Goal: Task Accomplishment & Management: Use online tool/utility

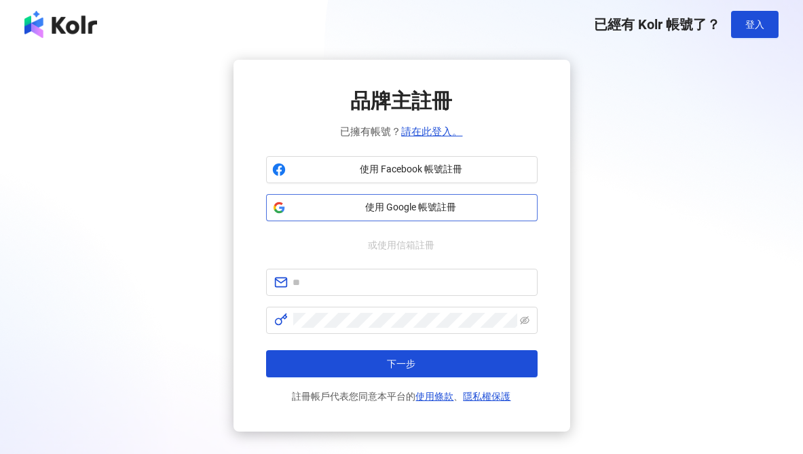
click at [388, 208] on span "使用 Google 帳號註冊" at bounding box center [411, 208] width 240 height 14
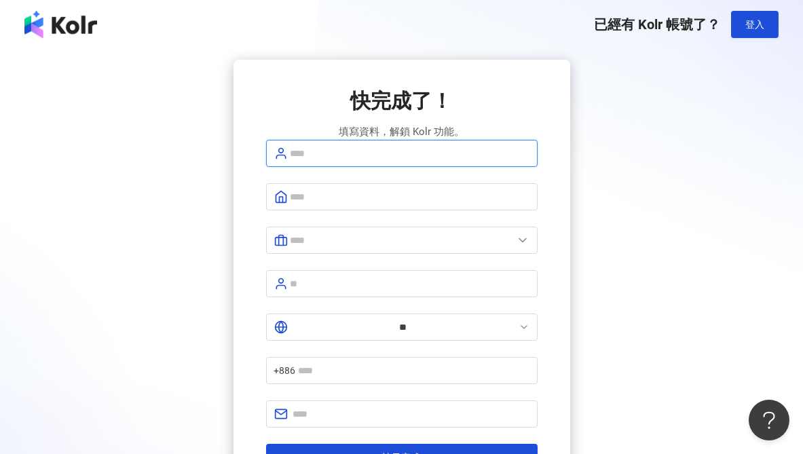
click at [344, 161] on input "text" at bounding box center [410, 153] width 239 height 15
type input "**********"
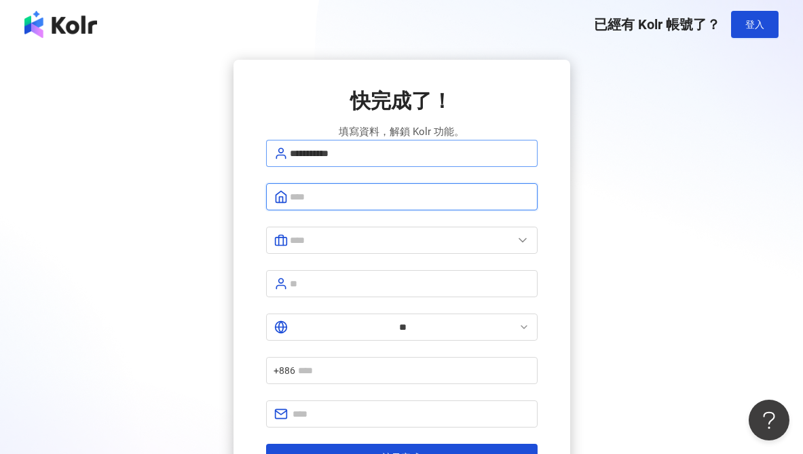
type input "*"
type input "**********"
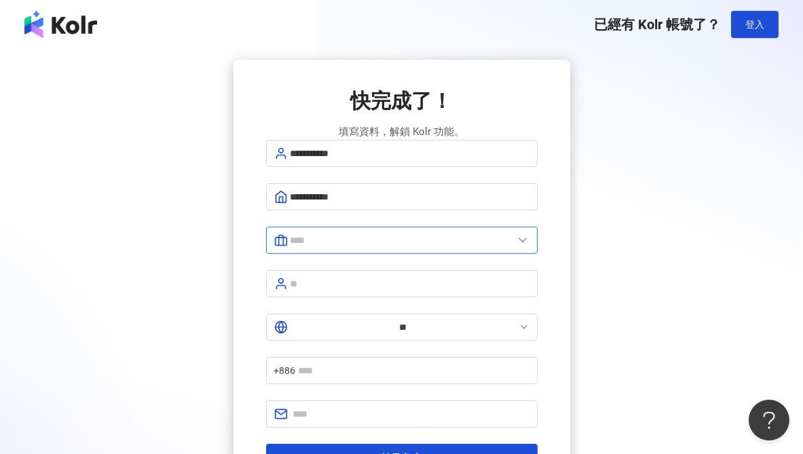
click at [415, 248] on input "text" at bounding box center [402, 240] width 223 height 15
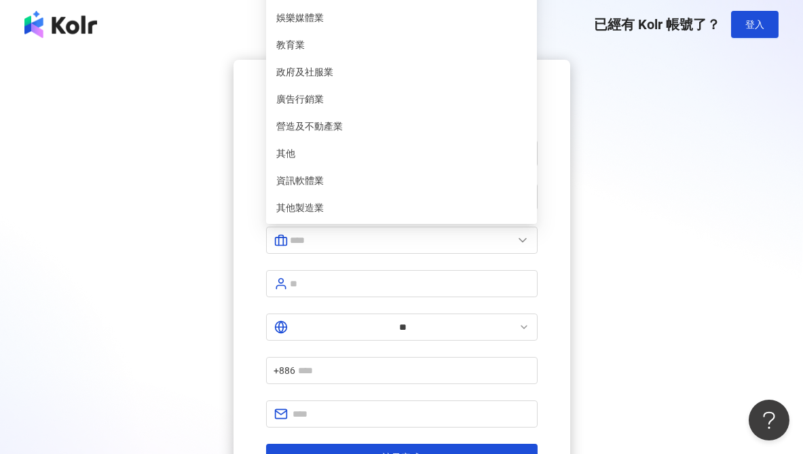
type input "******"
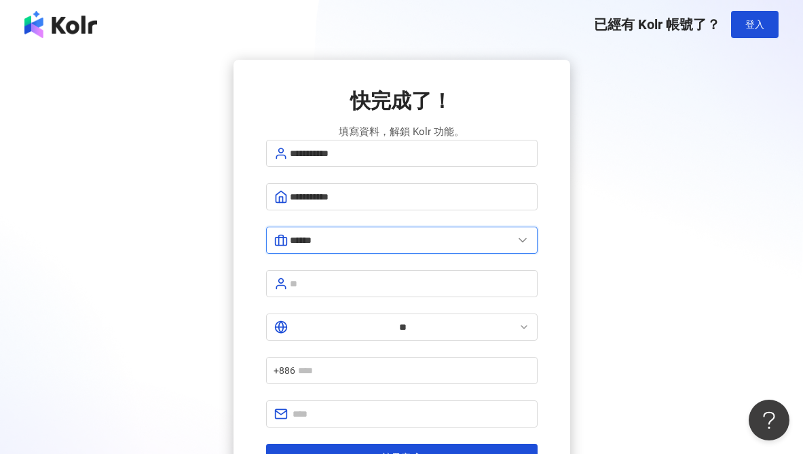
click at [380, 246] on input "******" at bounding box center [402, 240] width 223 height 15
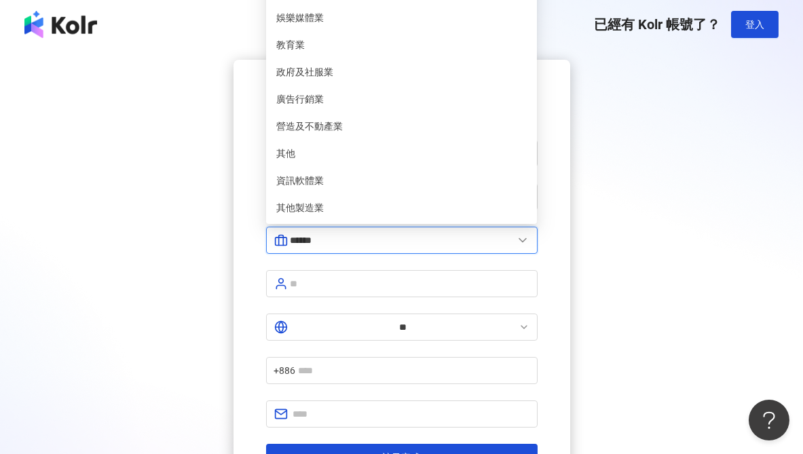
click at [380, 246] on input "******" at bounding box center [402, 240] width 223 height 15
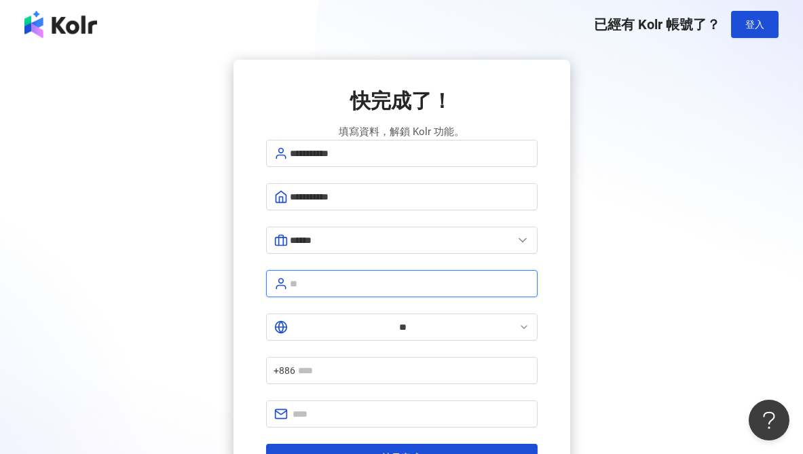
click at [369, 291] on input "text" at bounding box center [410, 283] width 239 height 15
type input "**"
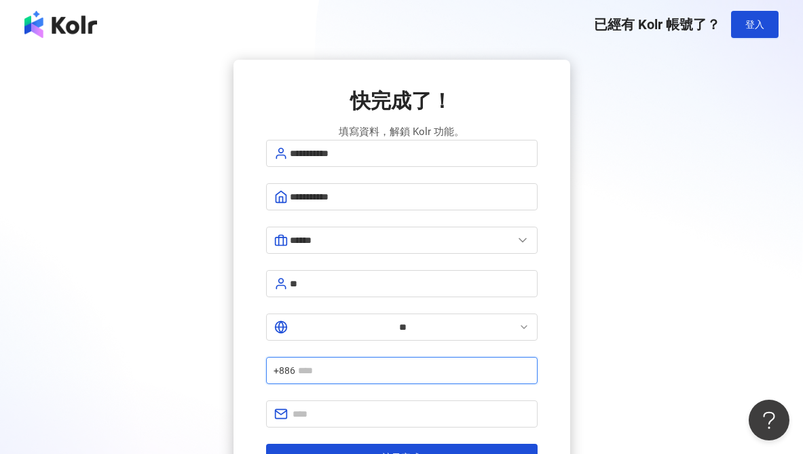
click at [401, 363] on input "text" at bounding box center [414, 370] width 231 height 15
type input "**********"
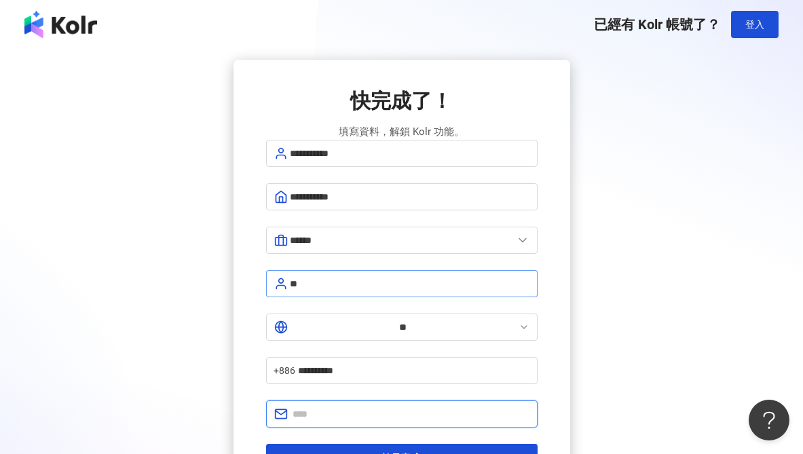
type input "**********"
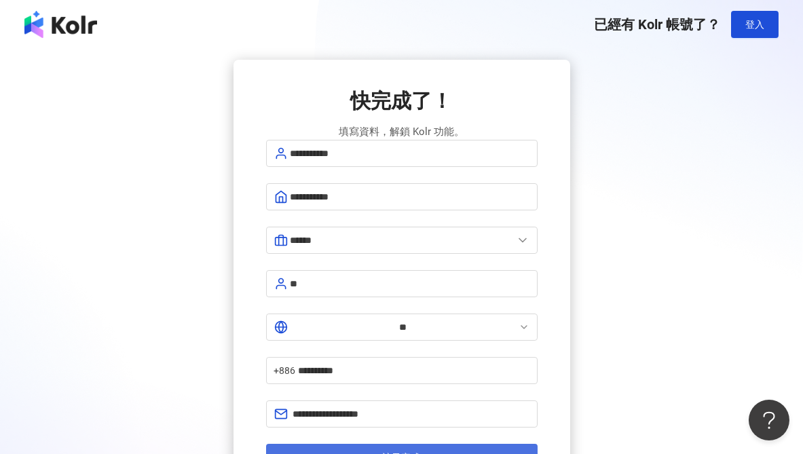
click at [424, 444] on button "註冊完成" at bounding box center [402, 457] width 272 height 27
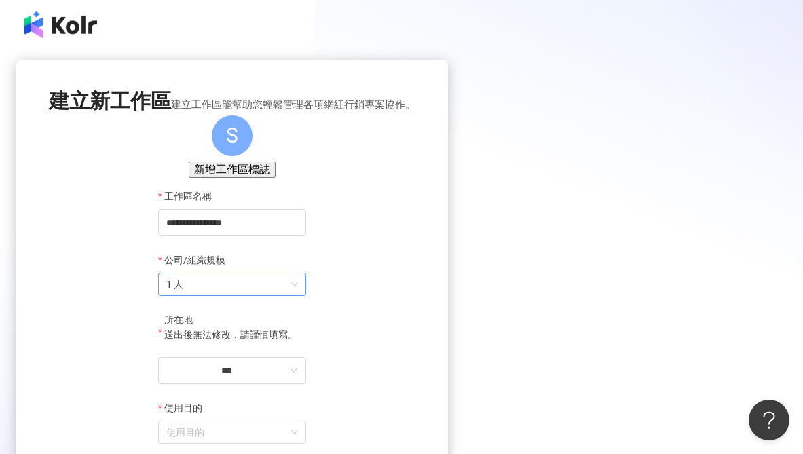
click at [298, 295] on span "1 人" at bounding box center [232, 285] width 132 height 22
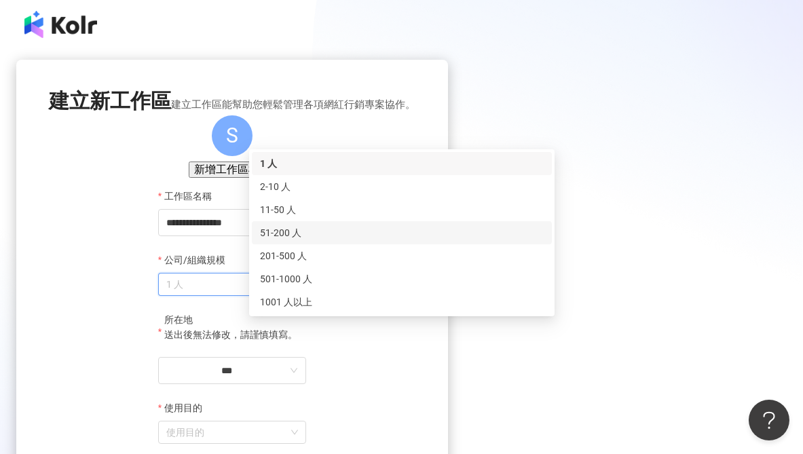
click at [348, 231] on div "51-200 人" at bounding box center [402, 232] width 284 height 15
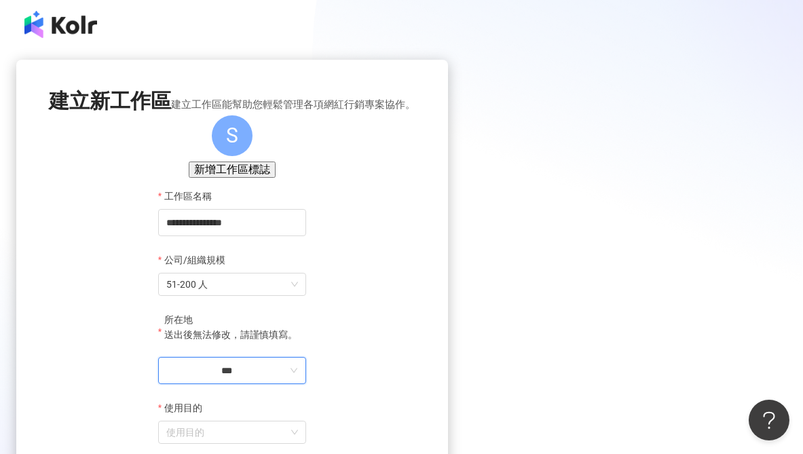
click at [287, 378] on input "***" at bounding box center [226, 370] width 121 height 15
click at [304, 345] on div "台灣" at bounding box center [294, 352] width 19 height 15
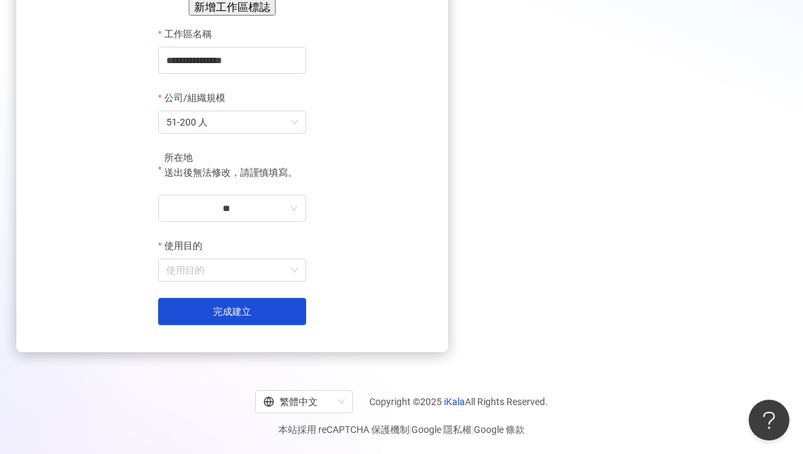
scroll to position [189, 0]
click at [298, 275] on input "使用目的" at bounding box center [232, 270] width 132 height 22
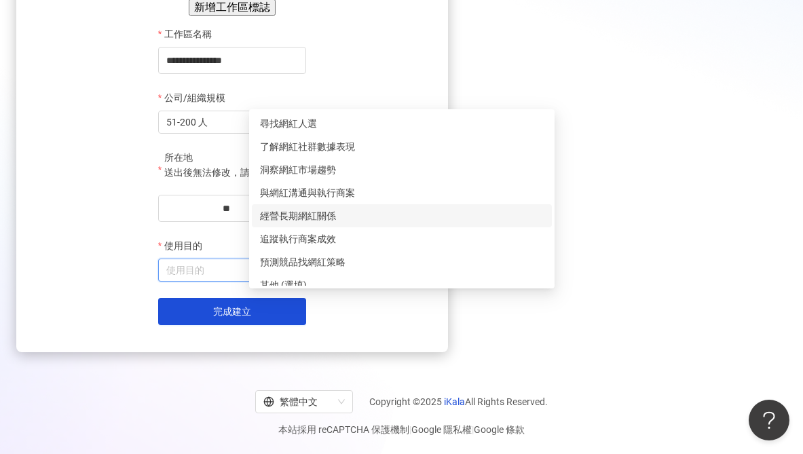
scroll to position [11, 0]
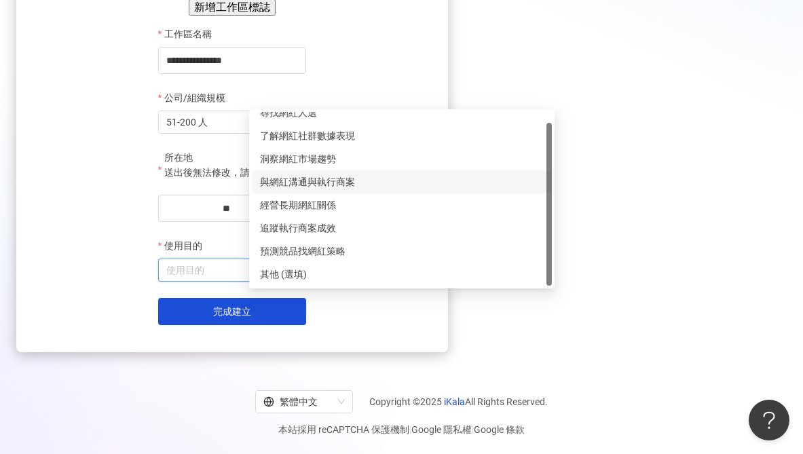
click at [331, 175] on div "與網紅溝通與執行商案" at bounding box center [402, 182] width 284 height 15
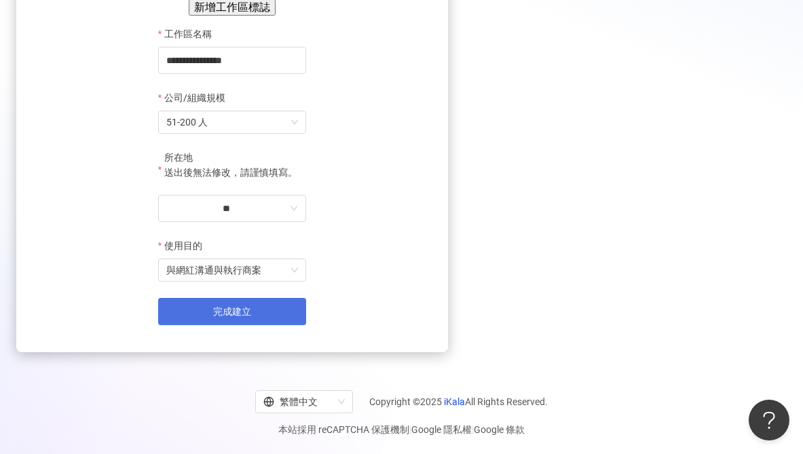
click at [251, 311] on span "完成建立" at bounding box center [232, 311] width 38 height 11
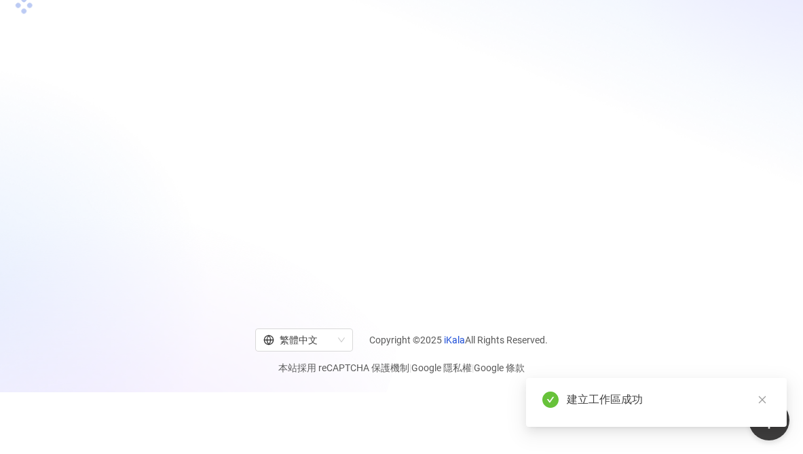
scroll to position [189, 0]
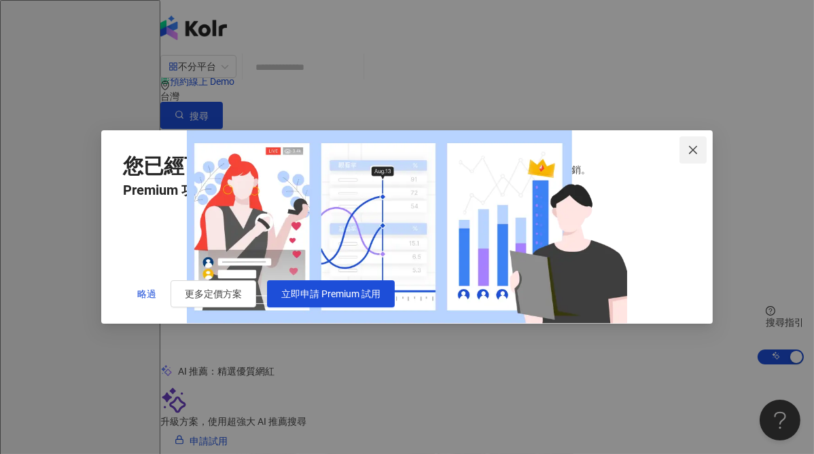
click at [689, 145] on icon "close" at bounding box center [692, 150] width 11 height 11
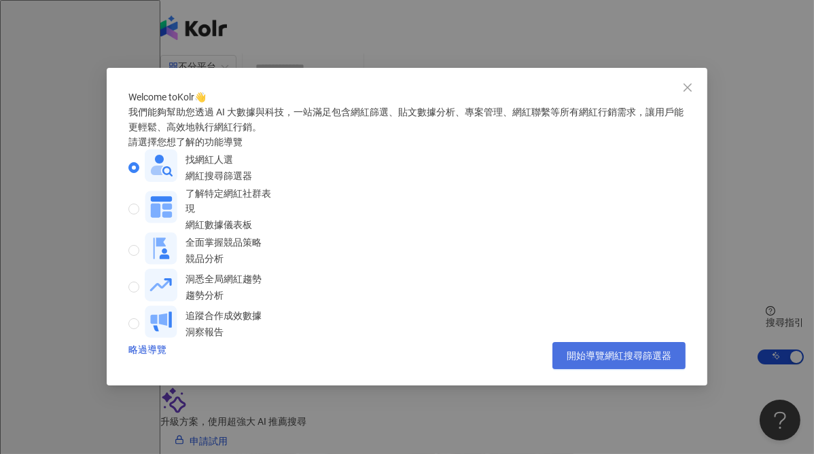
click at [610, 369] on button "開始導覽網紅搜尋篩選器" at bounding box center [618, 355] width 133 height 27
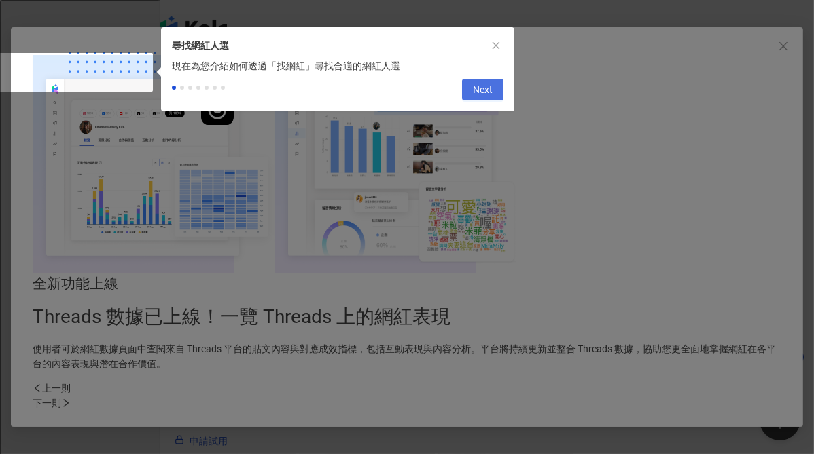
click at [482, 92] on span "Next" at bounding box center [483, 90] width 20 height 22
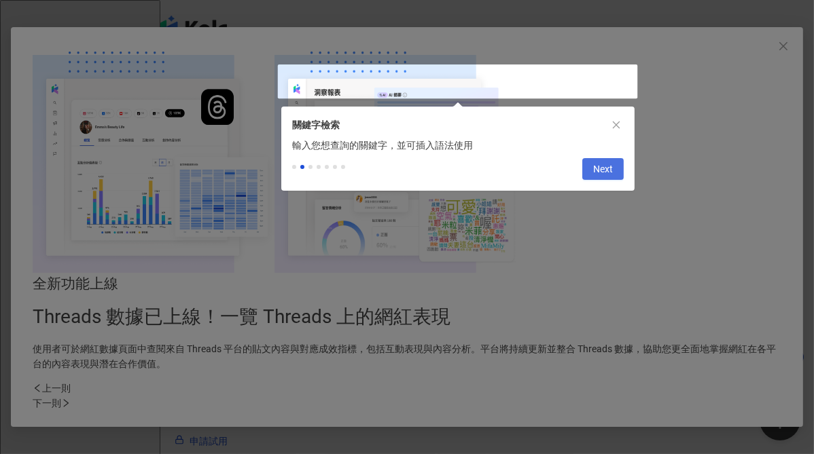
type input "*********"
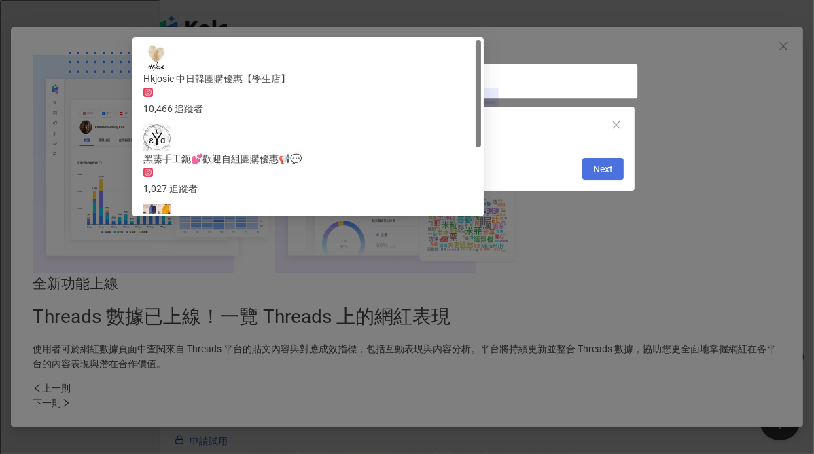
click at [590, 174] on button "Next" at bounding box center [602, 169] width 41 height 22
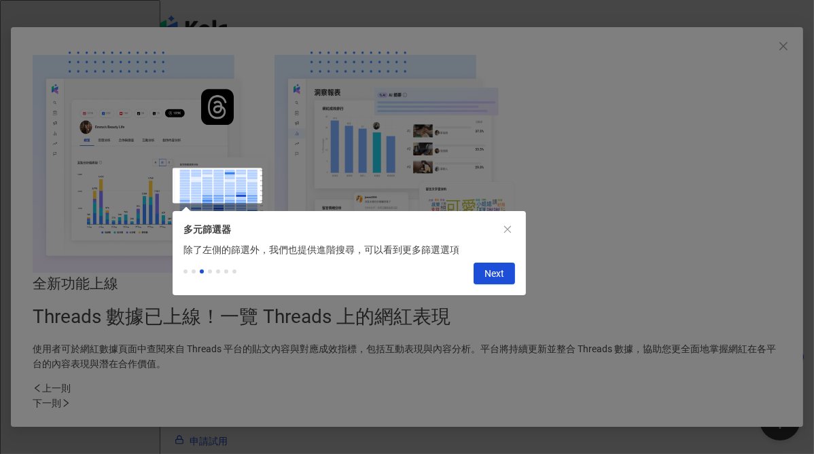
click at [496, 279] on span "Next" at bounding box center [494, 274] width 20 height 22
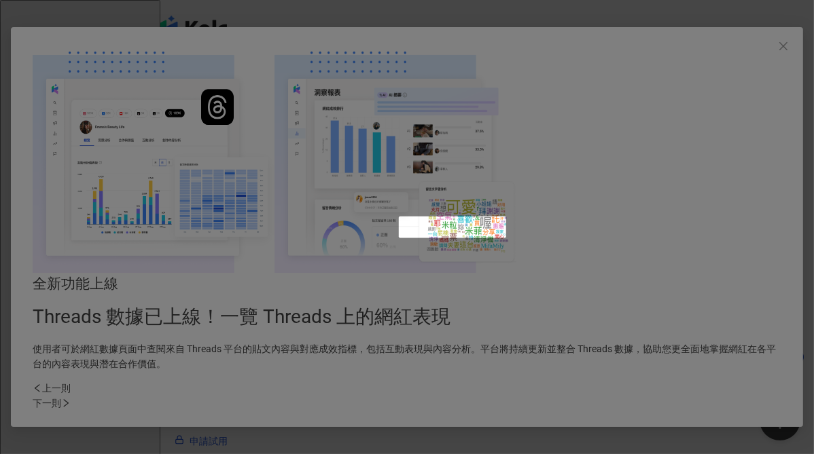
scroll to position [771, 0]
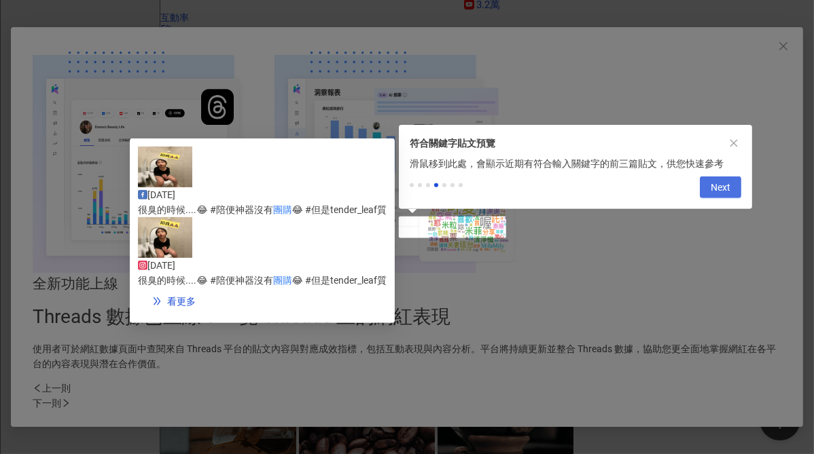
click at [730, 184] on button "Next" at bounding box center [719, 188] width 41 height 22
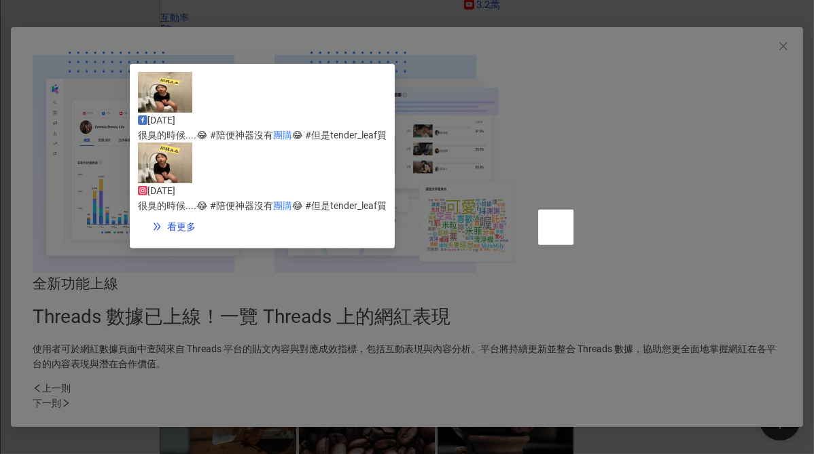
scroll to position [357, 0]
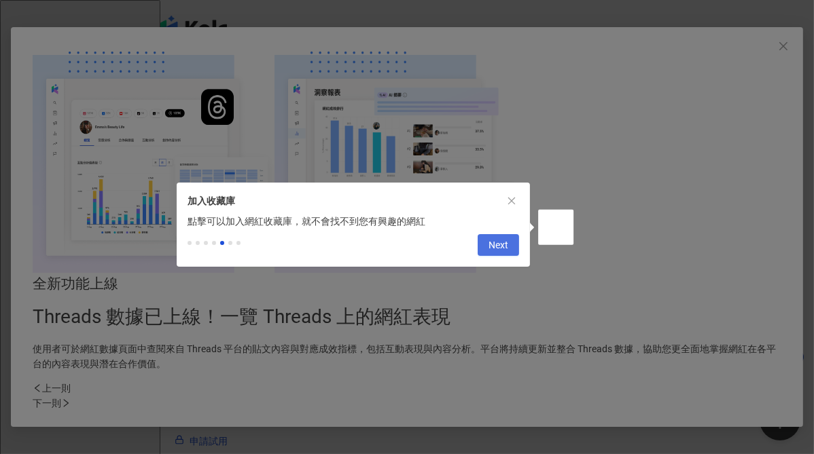
click at [507, 254] on span "Next" at bounding box center [498, 246] width 20 height 22
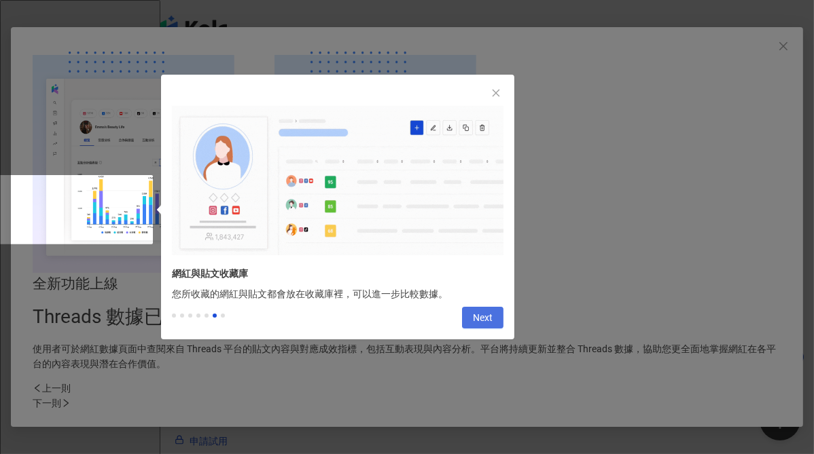
click at [475, 324] on span "Next" at bounding box center [483, 319] width 20 height 22
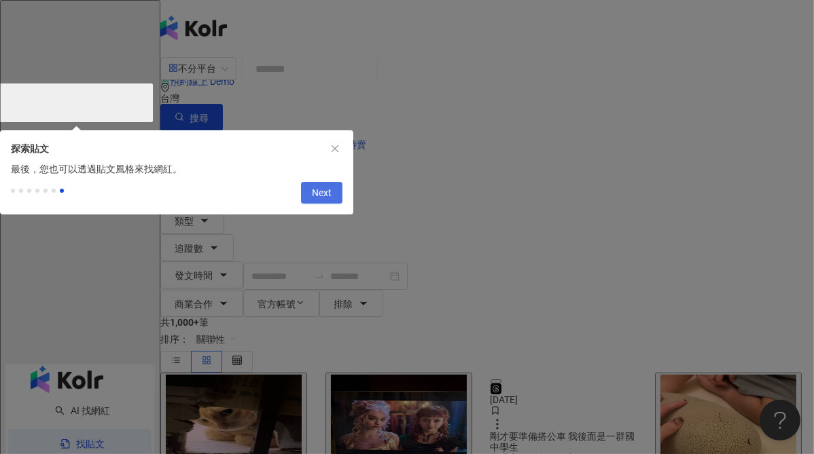
click at [323, 197] on span "Next" at bounding box center [322, 194] width 20 height 22
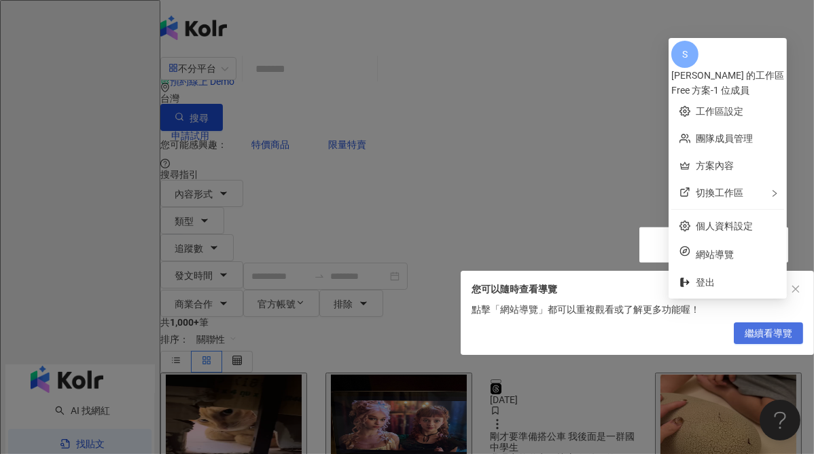
click at [758, 342] on span "繼續看導覽" at bounding box center [768, 334] width 48 height 22
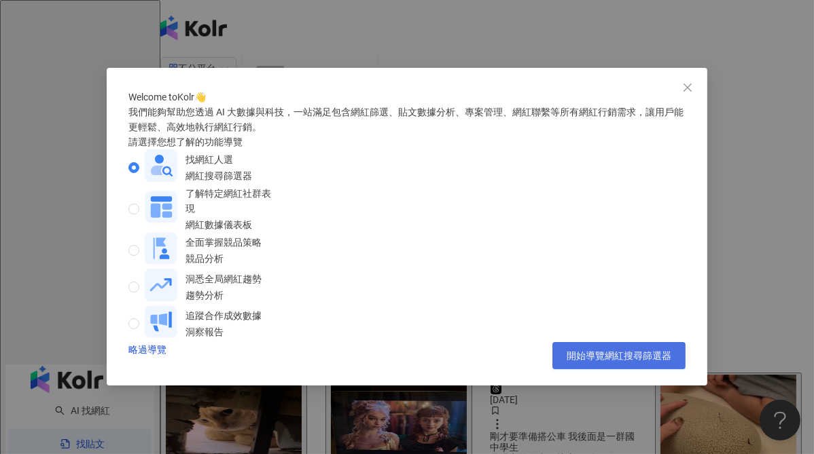
click at [586, 361] on span "開始導覽網紅搜尋篩選器" at bounding box center [618, 355] width 105 height 11
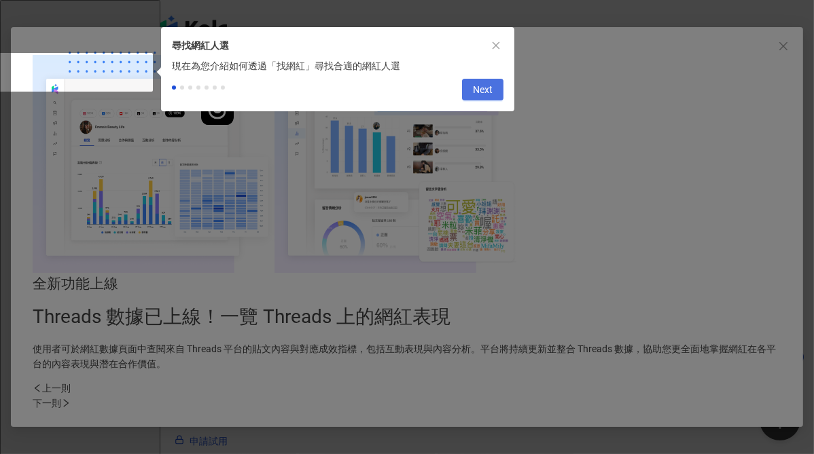
click at [484, 88] on span "Next" at bounding box center [483, 90] width 20 height 22
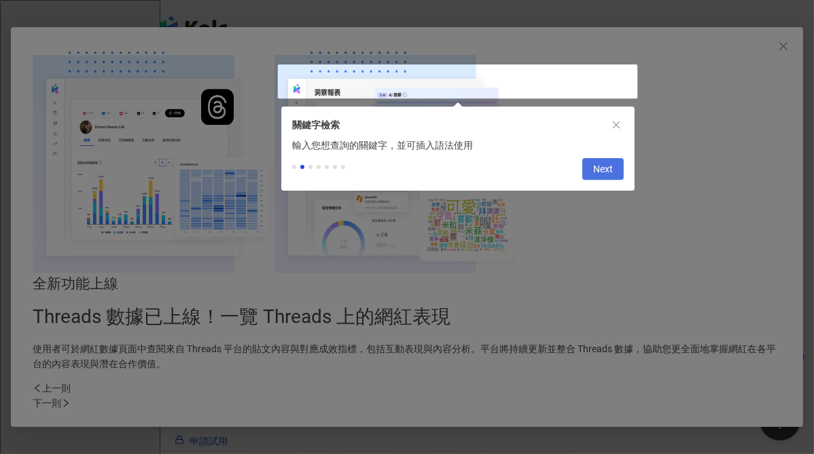
type input "*********"
click at [589, 170] on button "Next" at bounding box center [602, 169] width 41 height 22
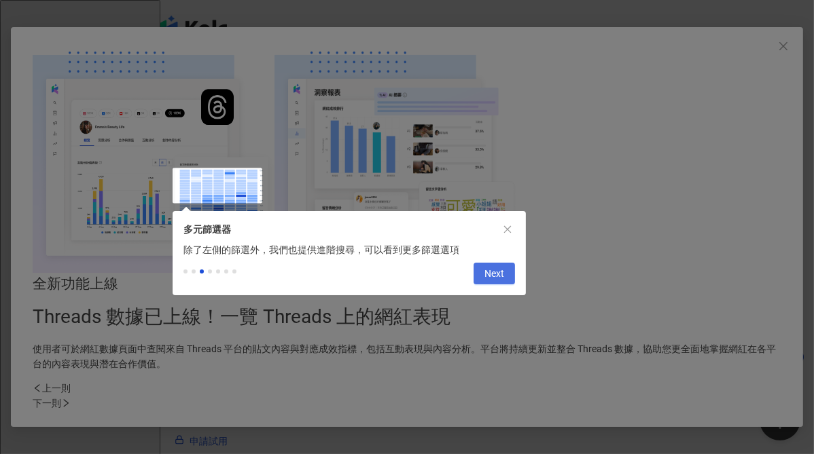
click at [490, 280] on span "Next" at bounding box center [494, 274] width 20 height 22
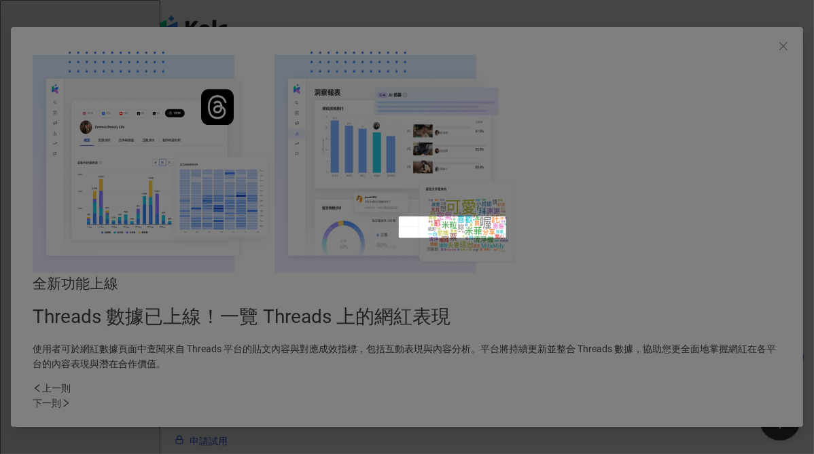
scroll to position [771, 0]
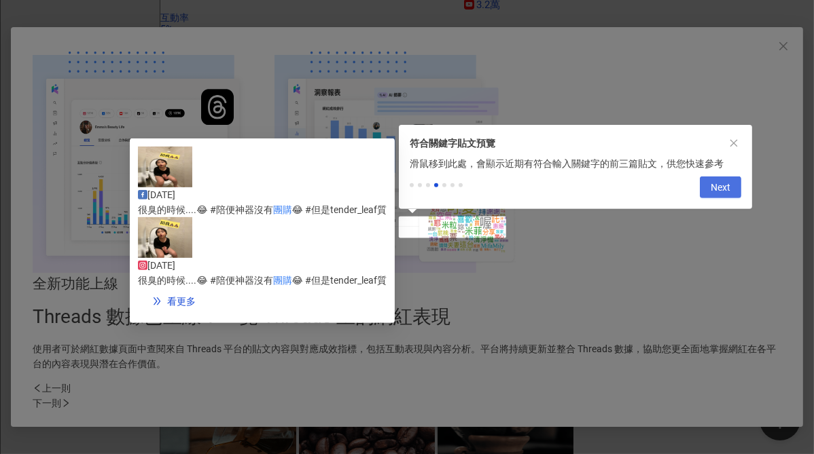
click at [709, 187] on button "Next" at bounding box center [719, 188] width 41 height 22
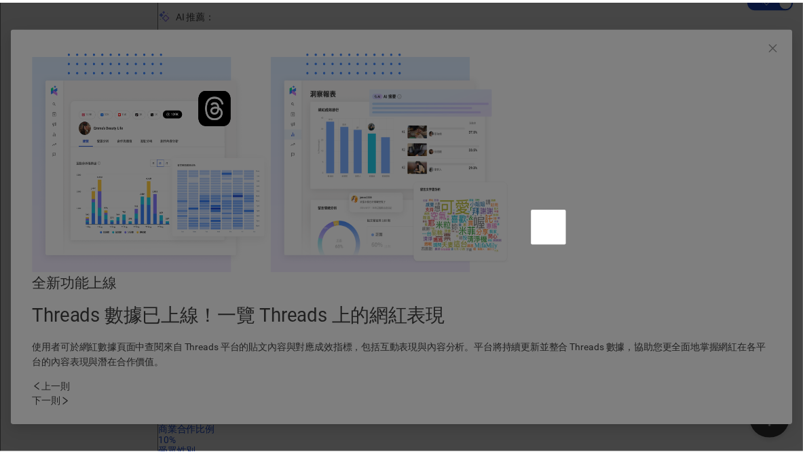
scroll to position [0, 0]
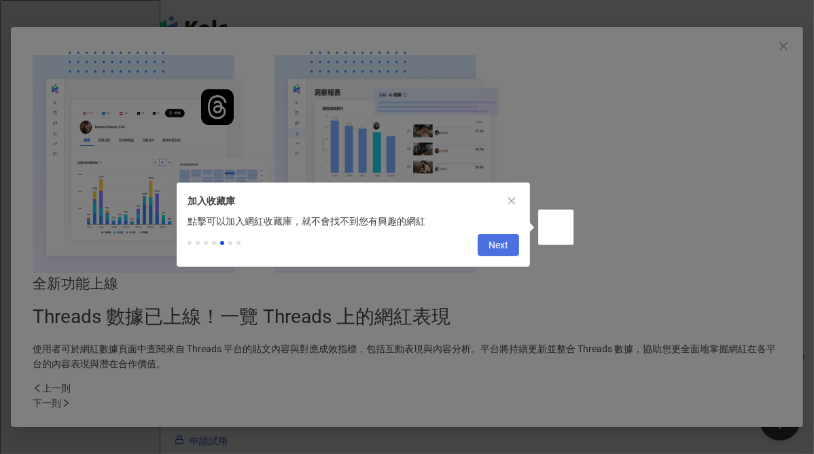
click at [498, 251] on span "Next" at bounding box center [498, 246] width 20 height 22
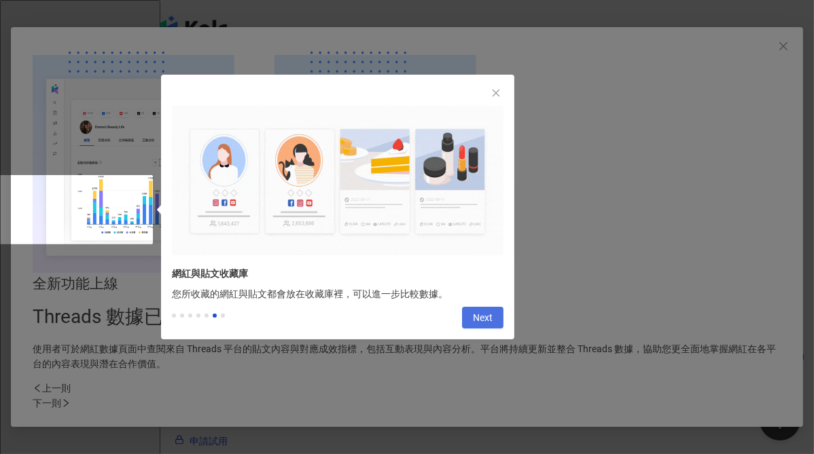
click at [491, 317] on span "Next" at bounding box center [483, 319] width 20 height 22
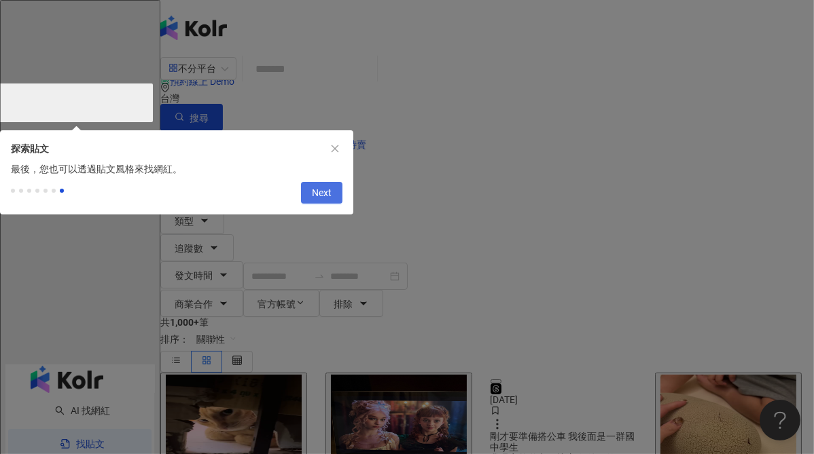
click at [327, 200] on span "Next" at bounding box center [322, 194] width 20 height 22
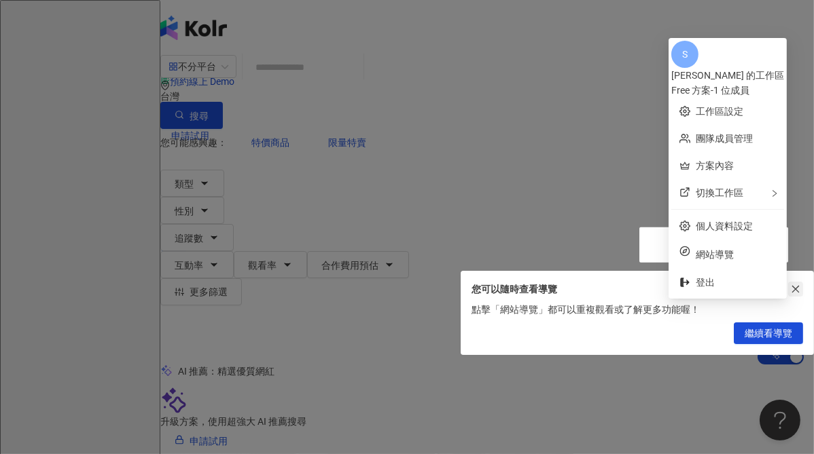
click at [797, 285] on icon "close" at bounding box center [795, 290] width 10 height 10
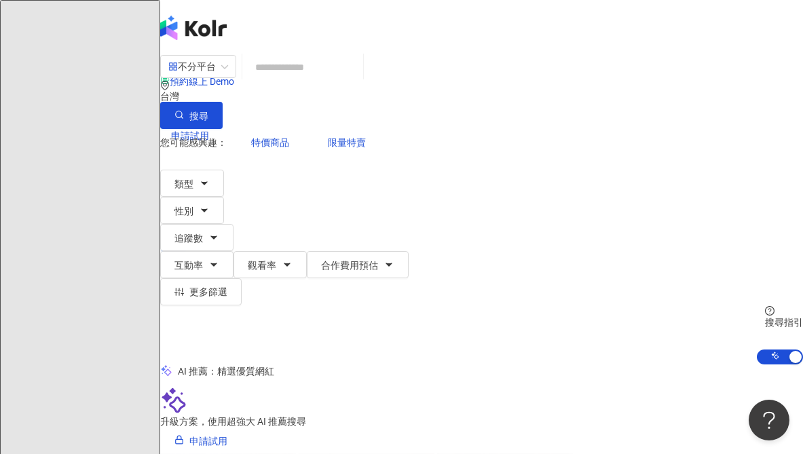
click at [354, 75] on input "search" at bounding box center [303, 67] width 110 height 26
click at [358, 80] on input "search" at bounding box center [303, 67] width 110 height 26
click at [358, 75] on input "search" at bounding box center [303, 67] width 110 height 26
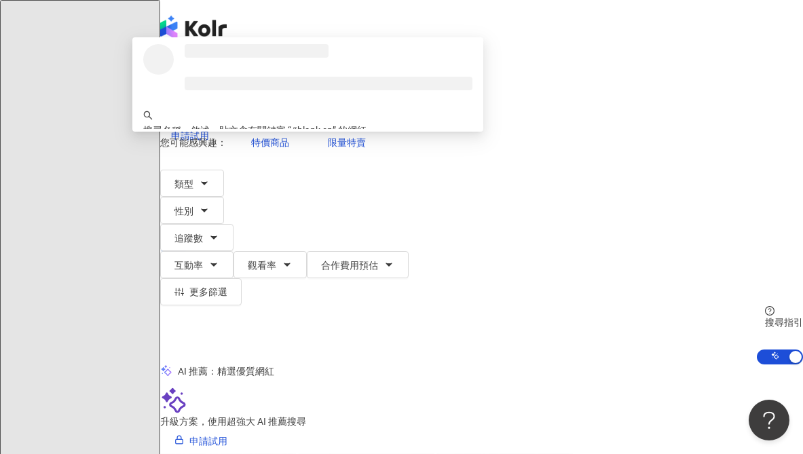
type input "**********"
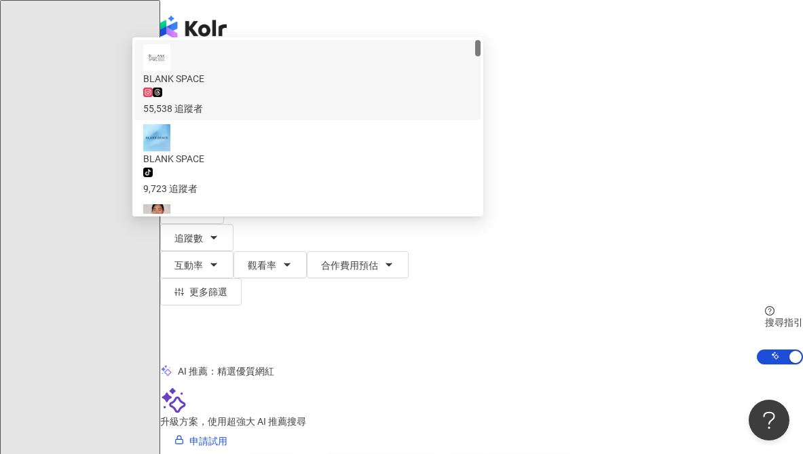
click at [373, 86] on div "BLANK SPACE" at bounding box center [307, 78] width 329 height 15
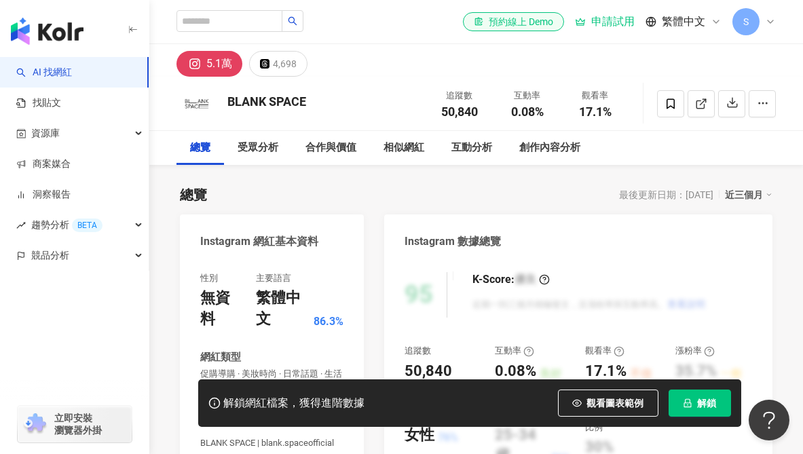
click at [395, 146] on div "相似網紅" at bounding box center [404, 148] width 41 height 16
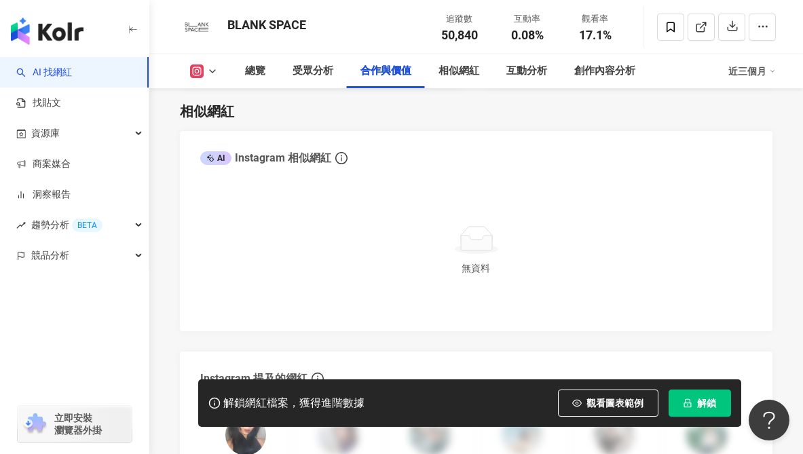
scroll to position [2144, 0]
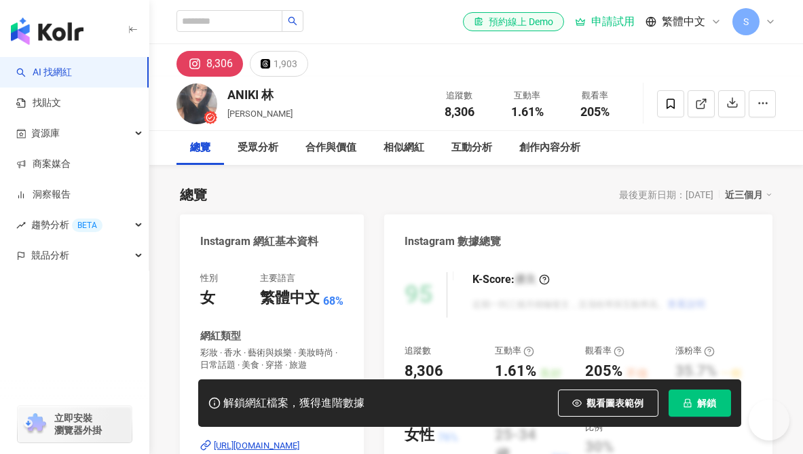
scroll to position [136, 0]
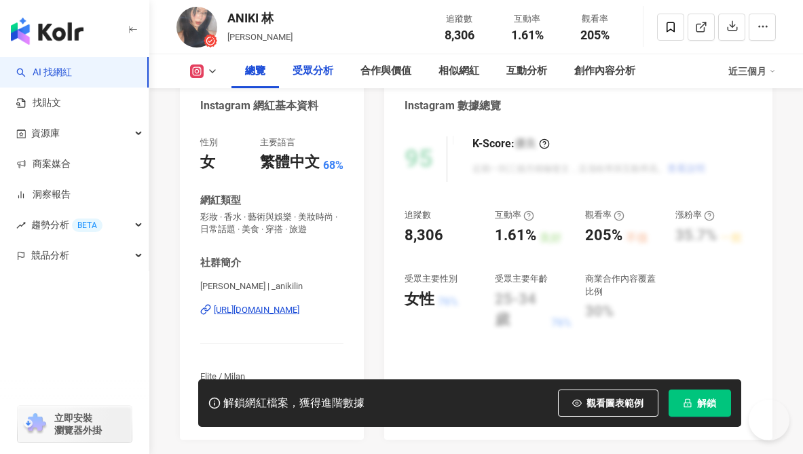
click at [326, 79] on div "受眾分析" at bounding box center [313, 71] width 41 height 16
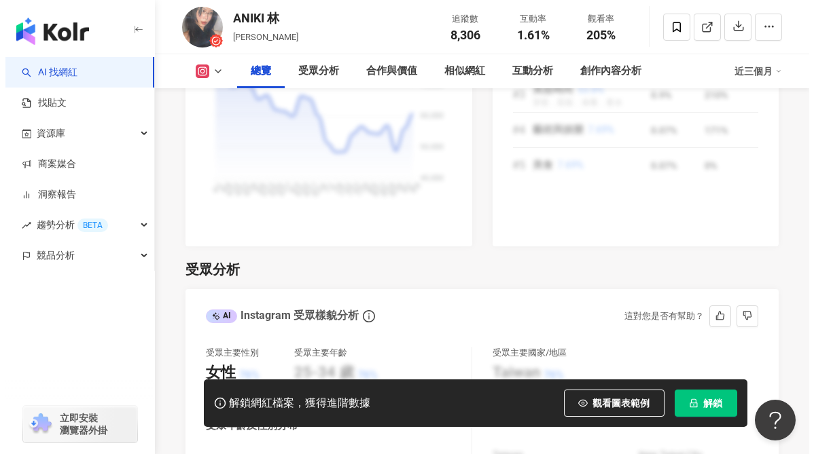
scroll to position [1040, 0]
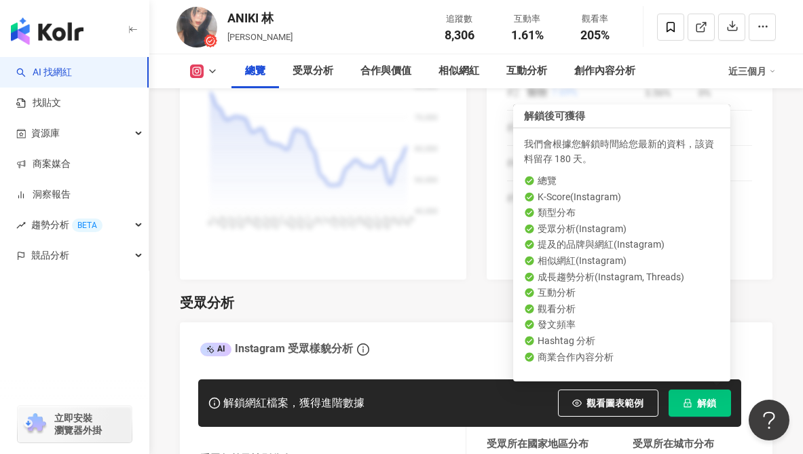
click at [710, 405] on span "解鎖" at bounding box center [707, 403] width 19 height 11
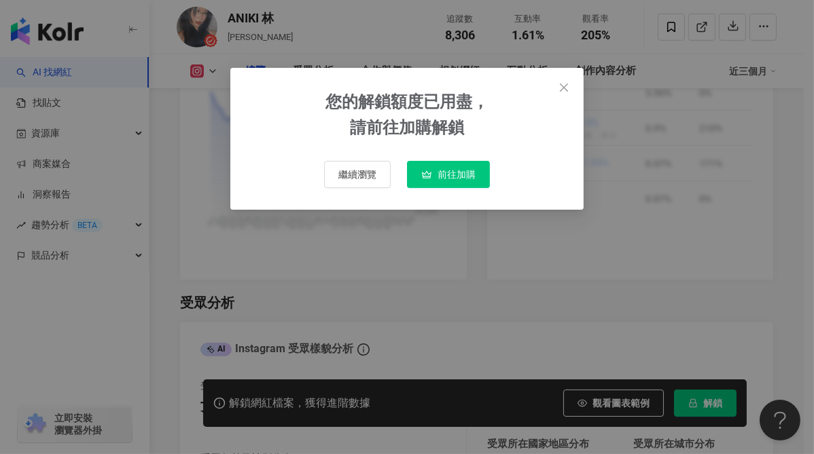
click at [457, 179] on span "前往加購" at bounding box center [456, 174] width 38 height 11
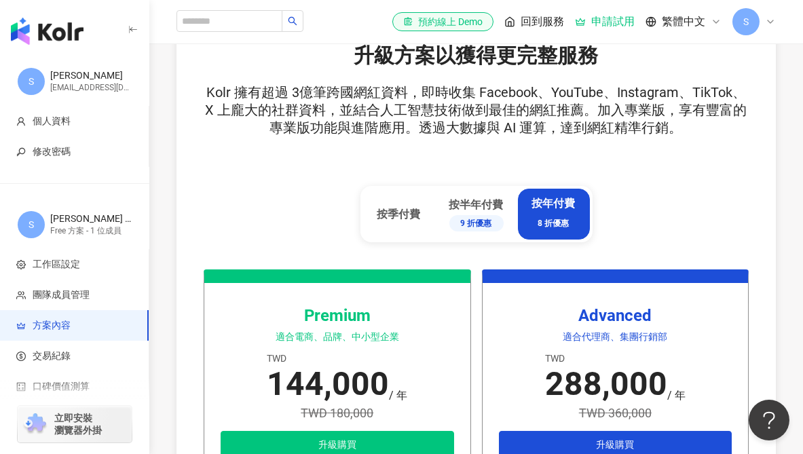
scroll to position [414, 0]
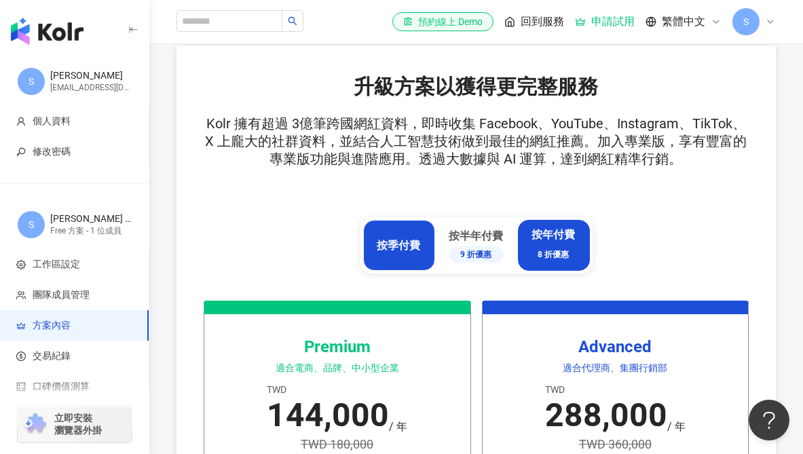
click at [386, 242] on div "按季付費" at bounding box center [399, 245] width 43 height 15
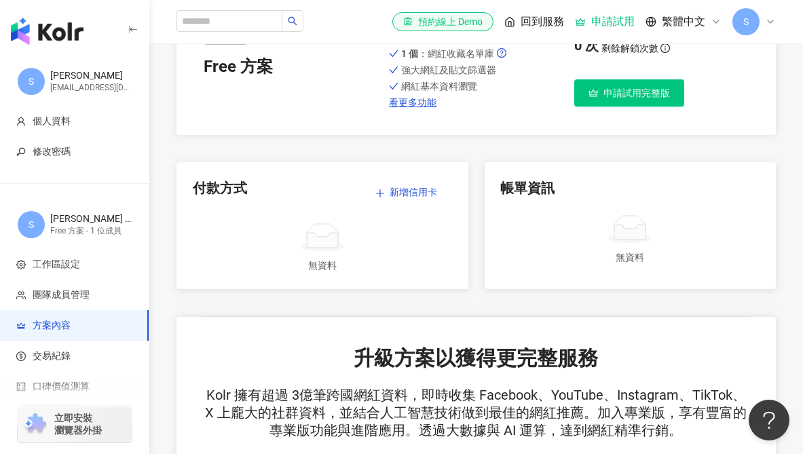
scroll to position [0, 0]
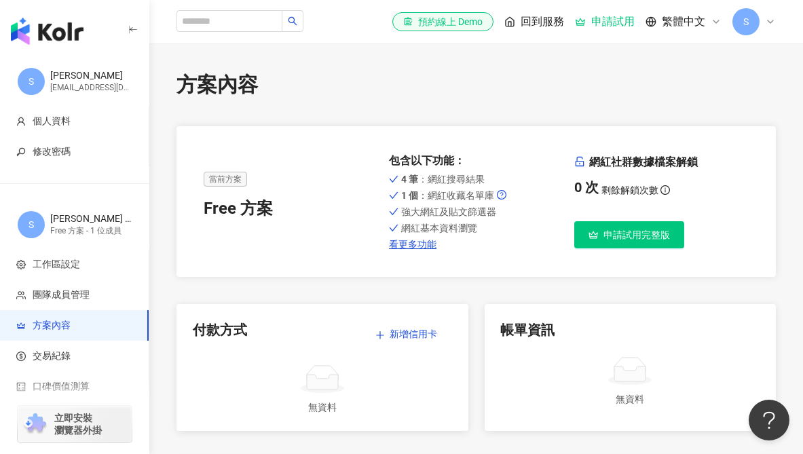
click at [659, 234] on span "申請試用完整版" at bounding box center [637, 235] width 67 height 11
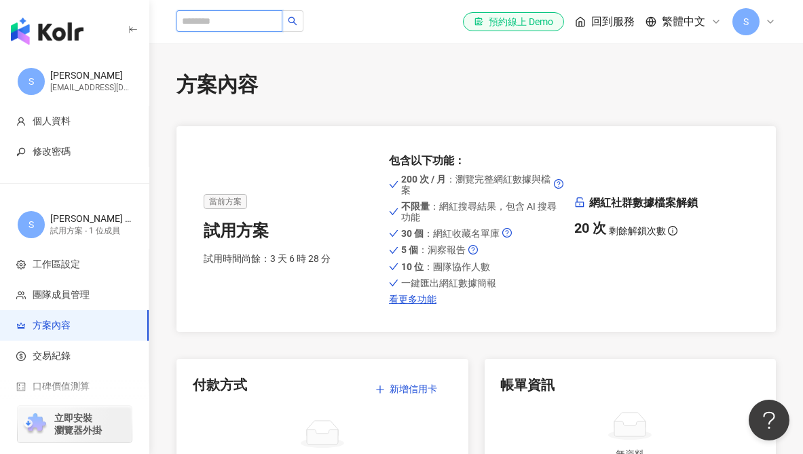
click at [238, 13] on input "search" at bounding box center [230, 21] width 106 height 22
click at [242, 17] on input "search" at bounding box center [230, 21] width 106 height 22
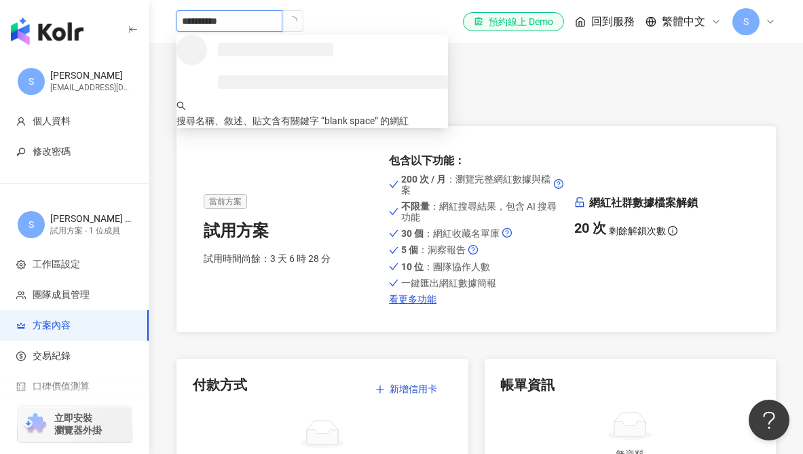
type input "**********"
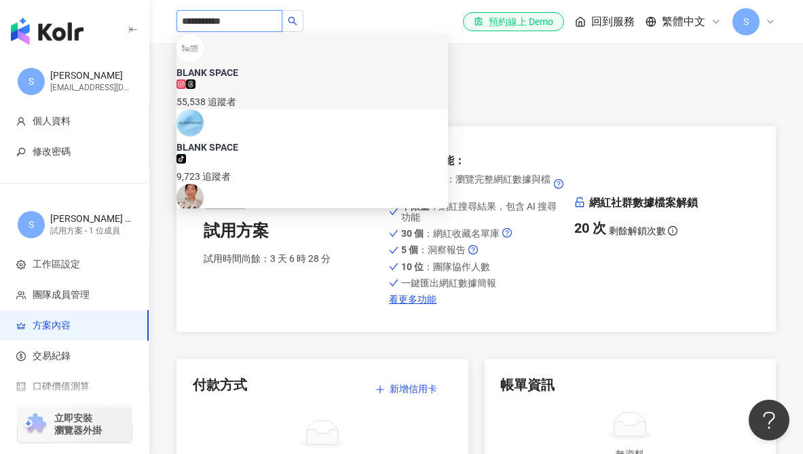
click at [274, 66] on div "BLANK SPACE" at bounding box center [313, 73] width 272 height 14
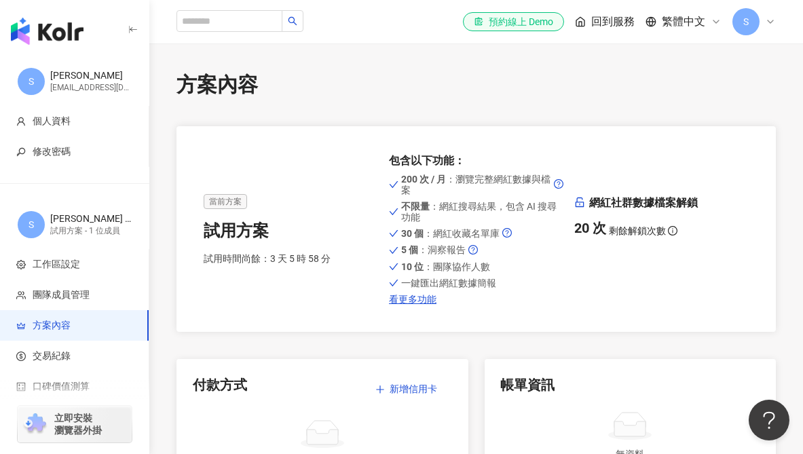
click at [50, 34] on img "button" at bounding box center [47, 31] width 73 height 27
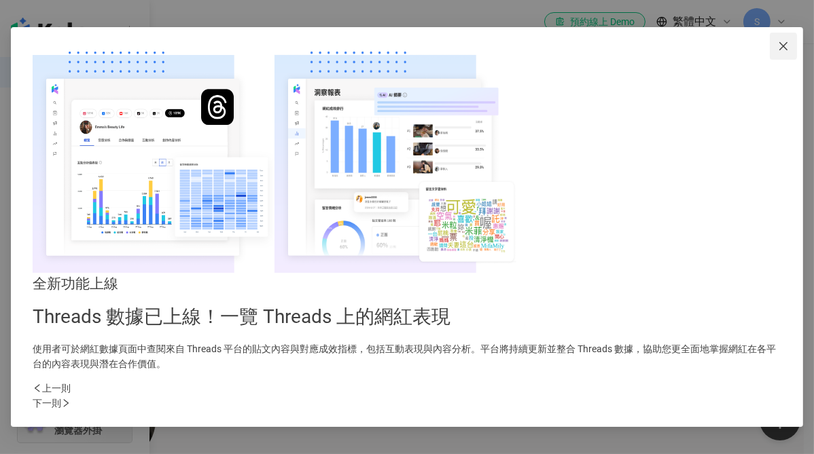
click at [769, 52] on span "Close" at bounding box center [782, 46] width 27 height 11
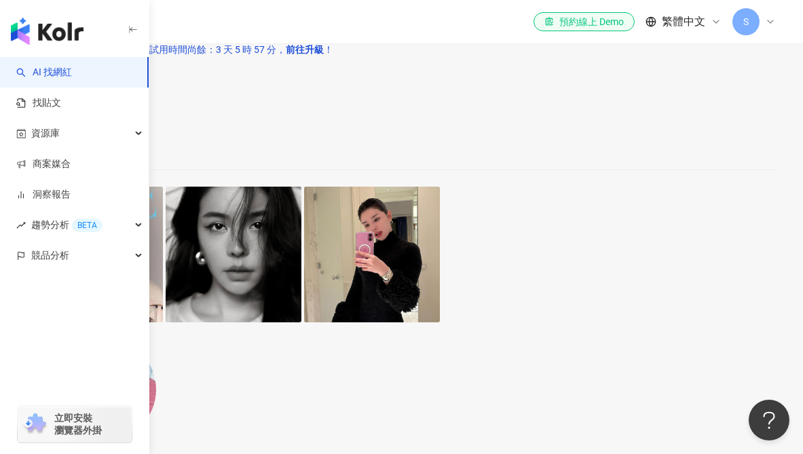
scroll to position [1766, 0]
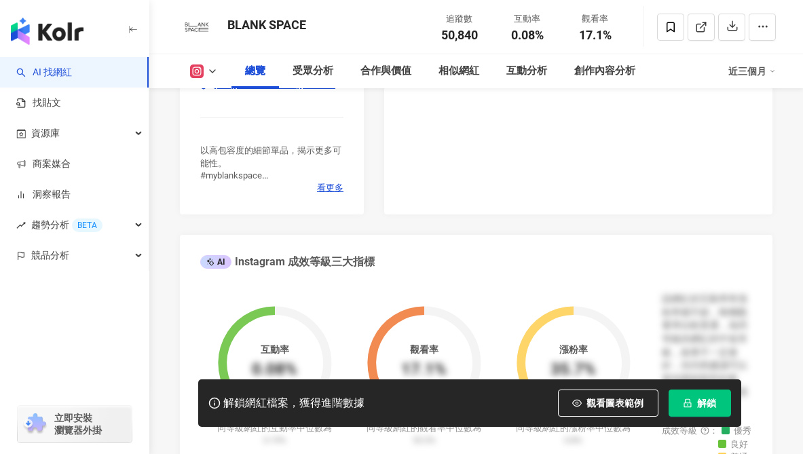
scroll to position [543, 0]
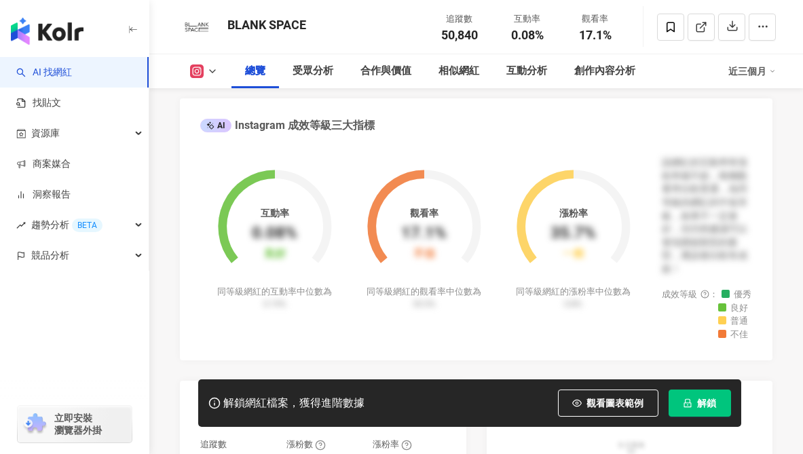
click at [694, 402] on button "解鎖" at bounding box center [700, 403] width 62 height 27
click at [622, 402] on span "觀看圖表範例" at bounding box center [615, 403] width 57 height 11
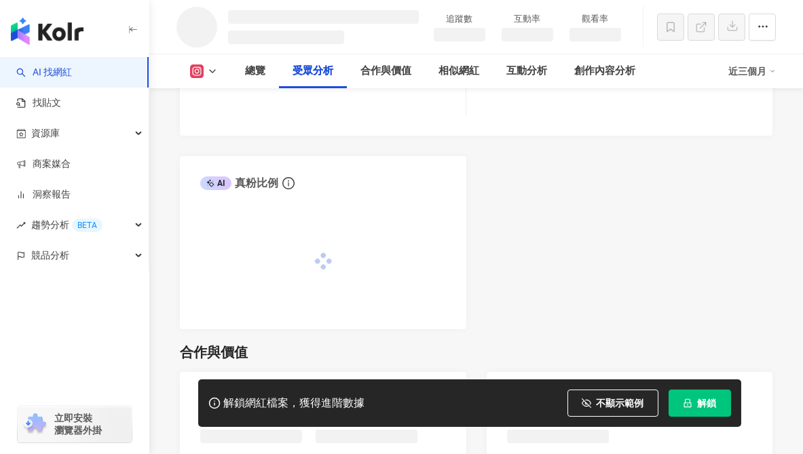
scroll to position [1335, 0]
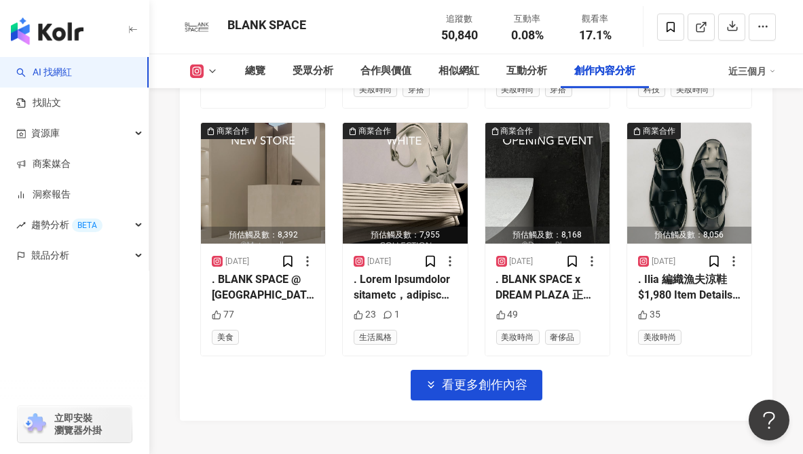
scroll to position [4980, 0]
click at [511, 384] on span "看更多創作內容" at bounding box center [486, 385] width 86 height 15
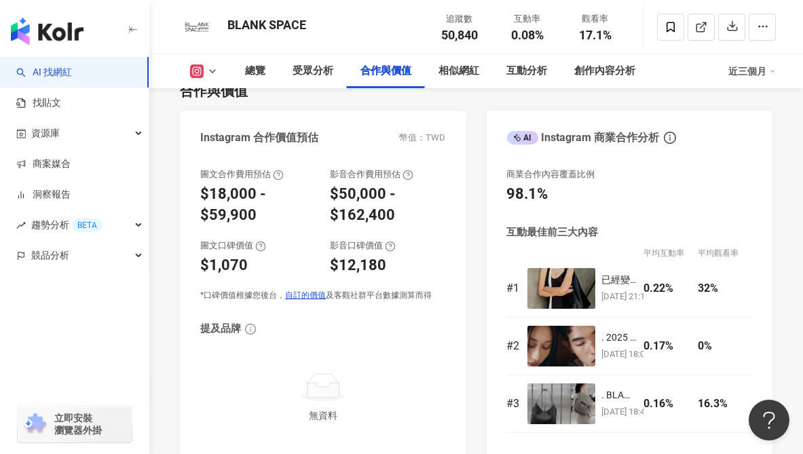
scroll to position [2060, 0]
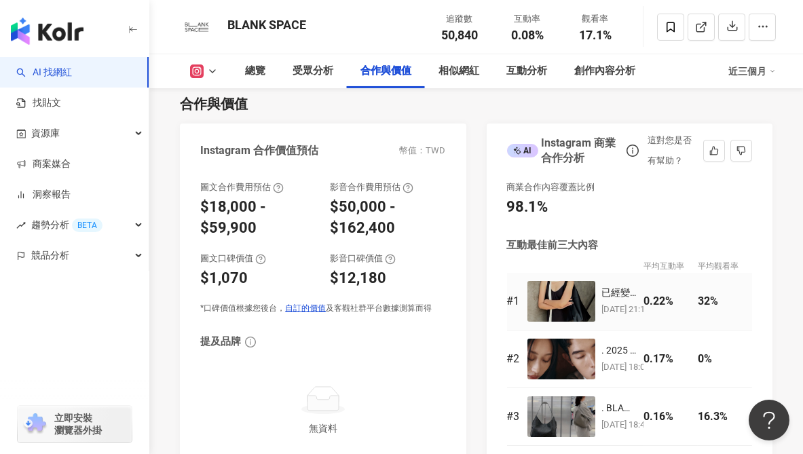
click at [698, 302] on div "32%" at bounding box center [722, 301] width 48 height 15
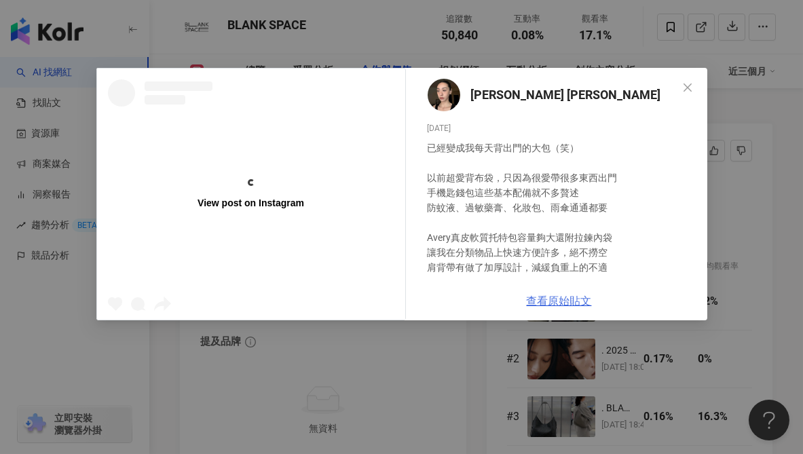
click at [554, 297] on link "查看原始貼文" at bounding box center [559, 301] width 65 height 13
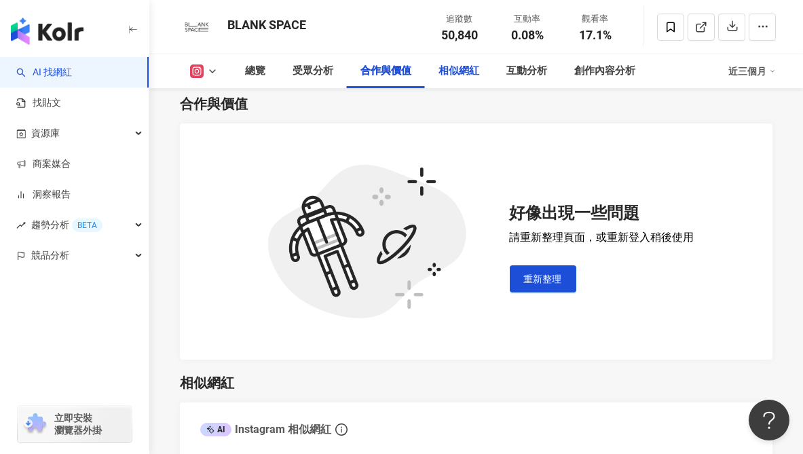
click at [457, 73] on div "相似網紅" at bounding box center [459, 71] width 41 height 16
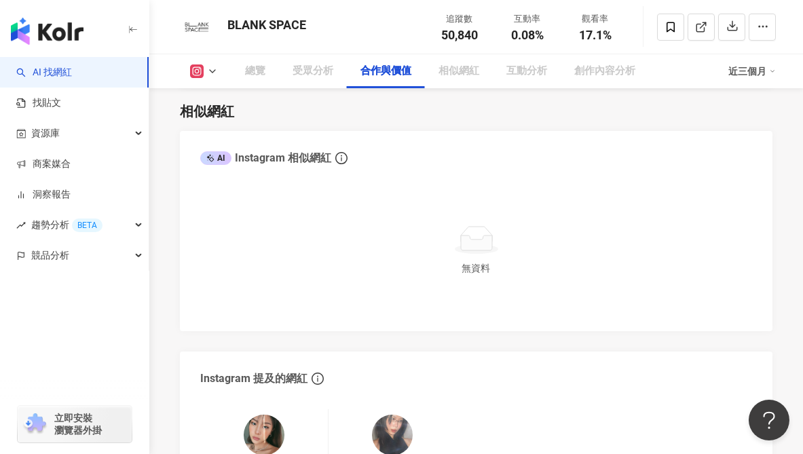
click at [465, 72] on div "相似網紅" at bounding box center [459, 71] width 41 height 16
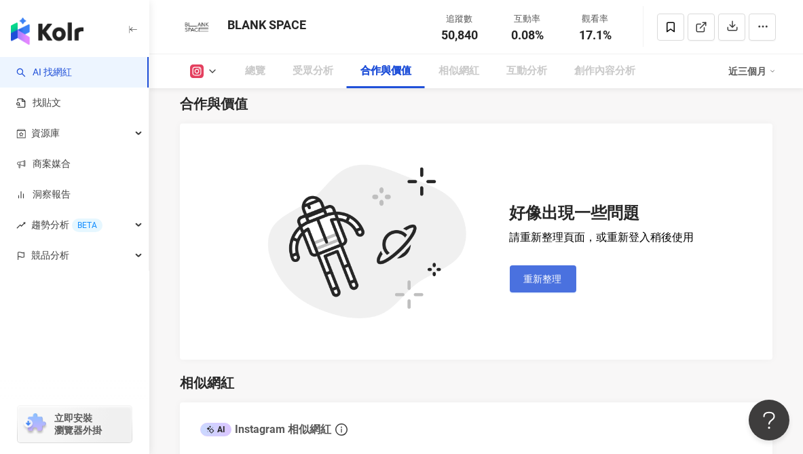
click at [562, 275] on button "重新整理" at bounding box center [543, 279] width 67 height 27
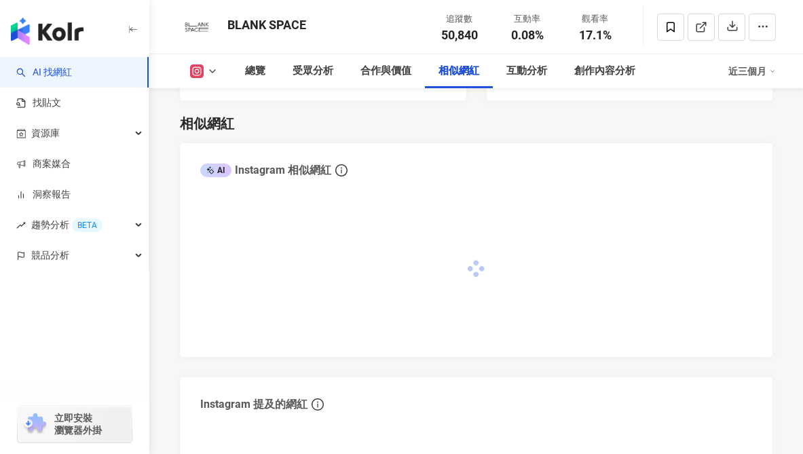
scroll to position [2039, 0]
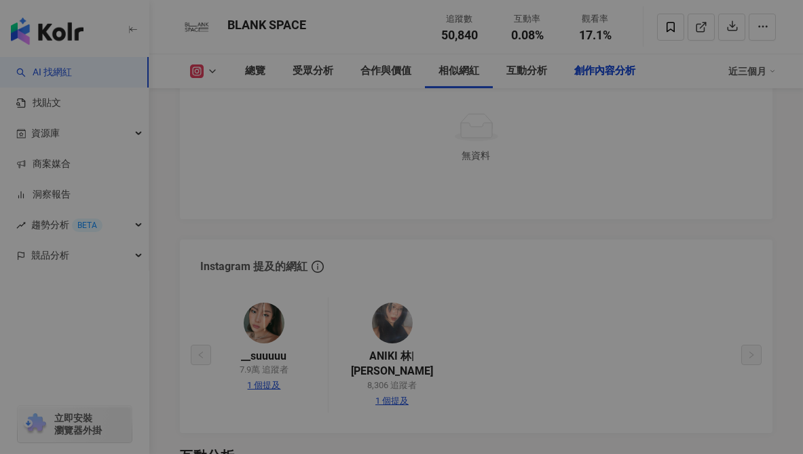
type input "********"
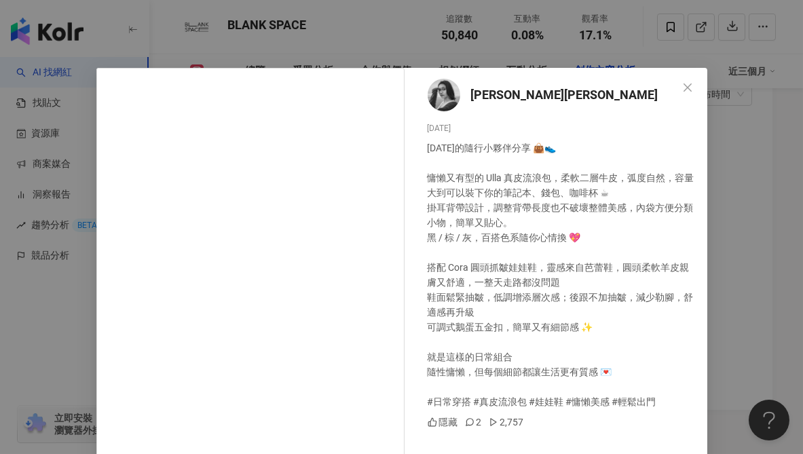
scroll to position [0, 0]
click at [489, 95] on span "曾昕晨 Ariel" at bounding box center [564, 95] width 187 height 19
click at [686, 87] on icon "close" at bounding box center [687, 87] width 11 height 11
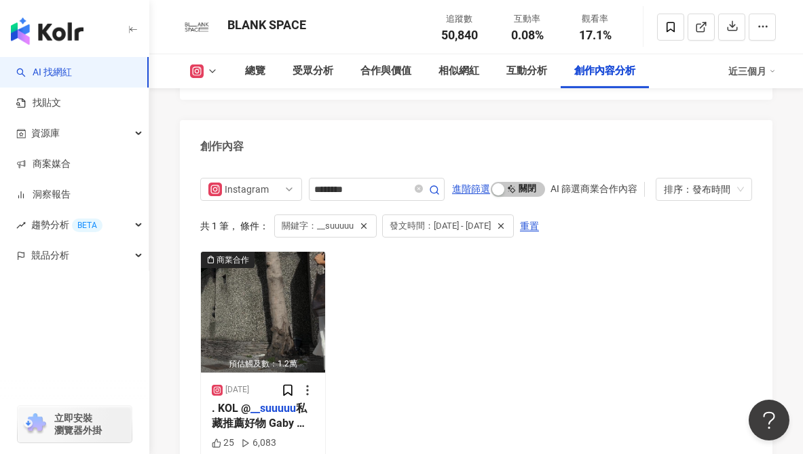
scroll to position [4430, 0]
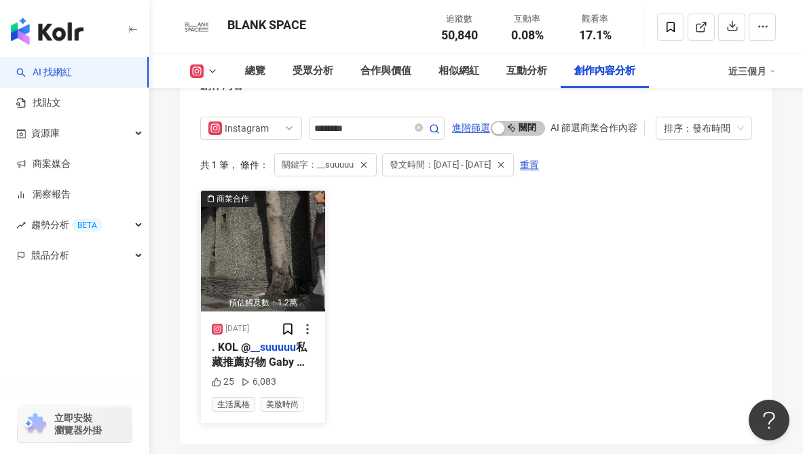
click at [274, 342] on mark "__suuuuu" at bounding box center [273, 347] width 45 height 13
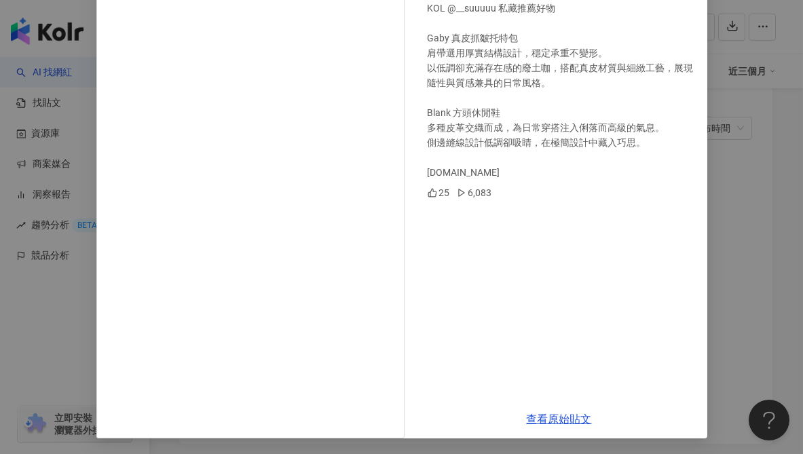
scroll to position [156, 0]
click at [567, 415] on link "查看原始貼文" at bounding box center [559, 418] width 65 height 13
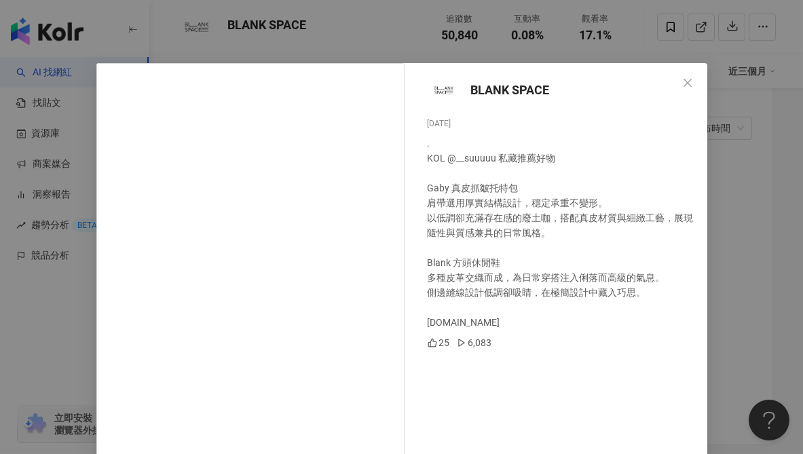
scroll to position [0, 0]
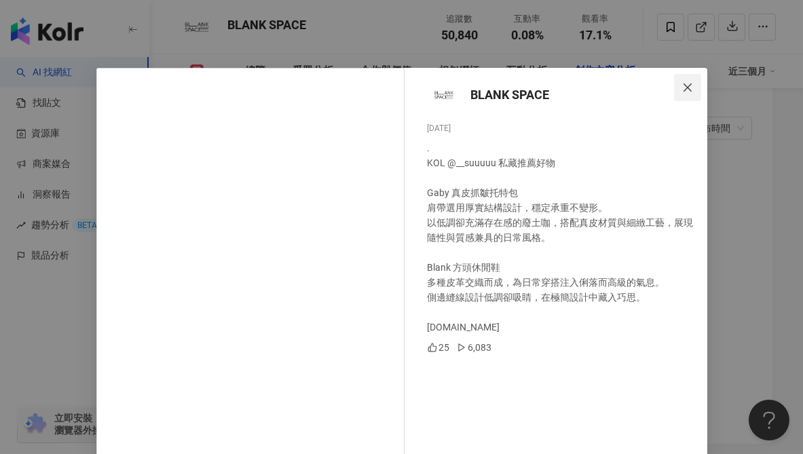
click at [683, 86] on icon "close" at bounding box center [687, 87] width 11 height 11
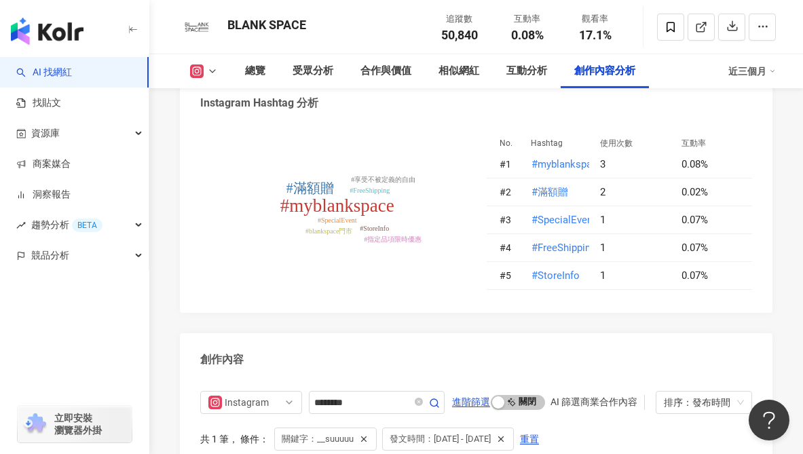
scroll to position [4090, 0]
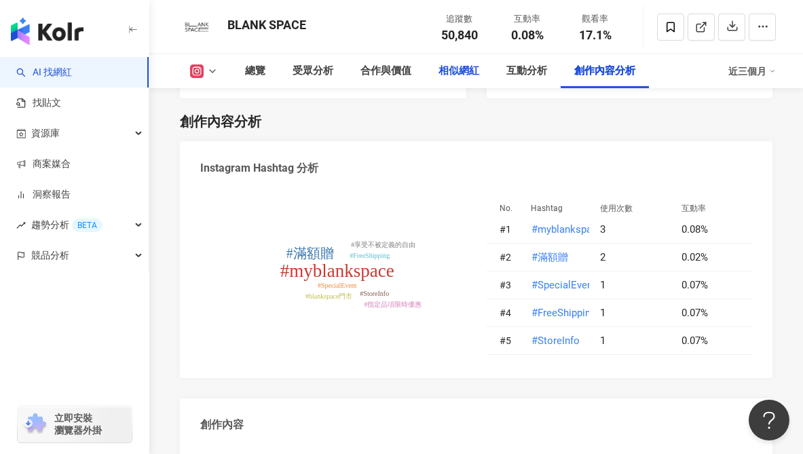
click at [462, 69] on div "相似網紅" at bounding box center [459, 71] width 41 height 16
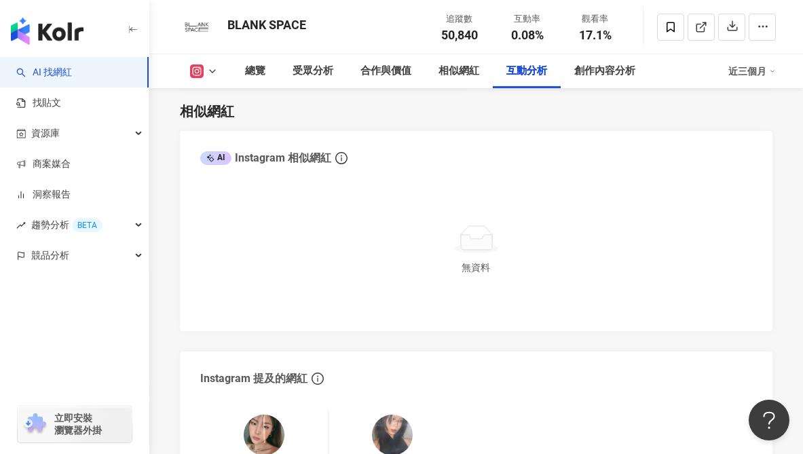
scroll to position [3196, 0]
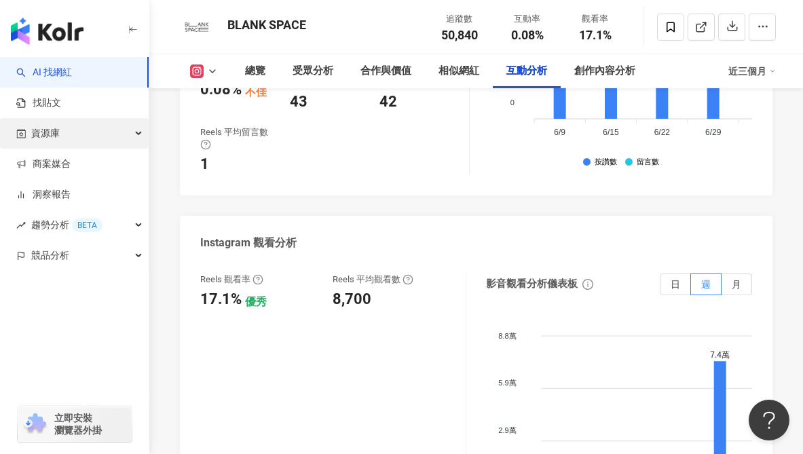
click at [83, 139] on div "資源庫" at bounding box center [74, 133] width 149 height 31
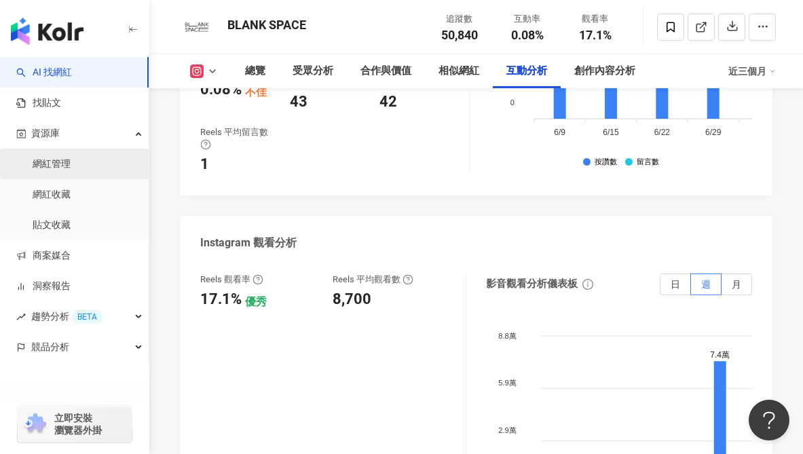
click at [64, 166] on link "網紅管理" at bounding box center [52, 165] width 38 height 14
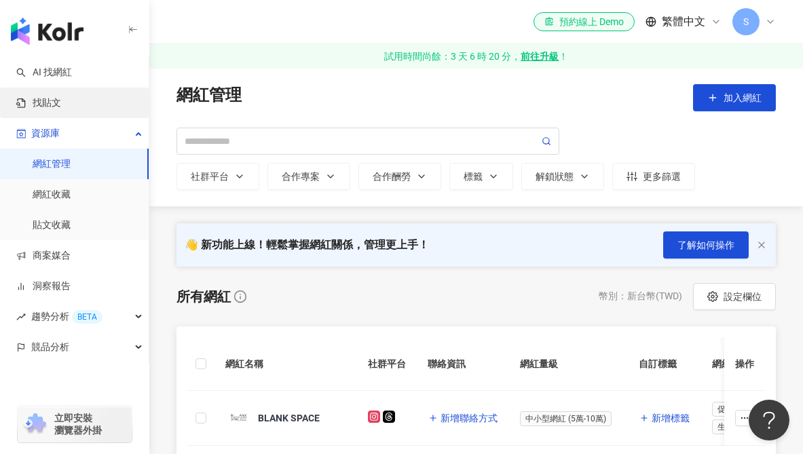
click at [61, 107] on link "找貼文" at bounding box center [38, 103] width 45 height 14
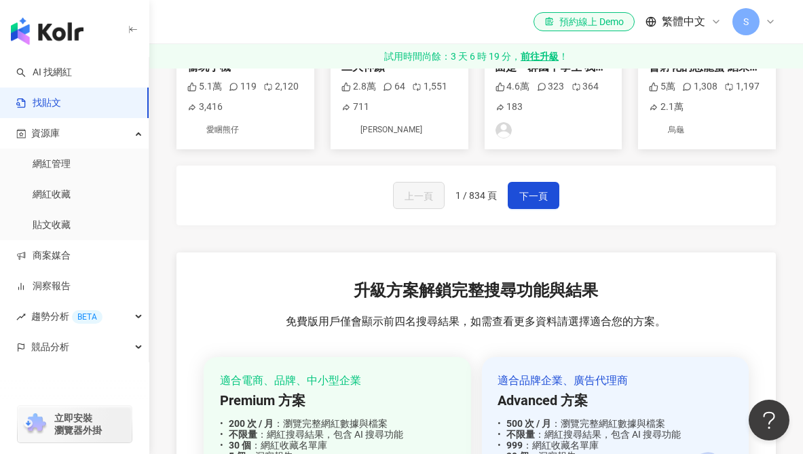
scroll to position [340, 0]
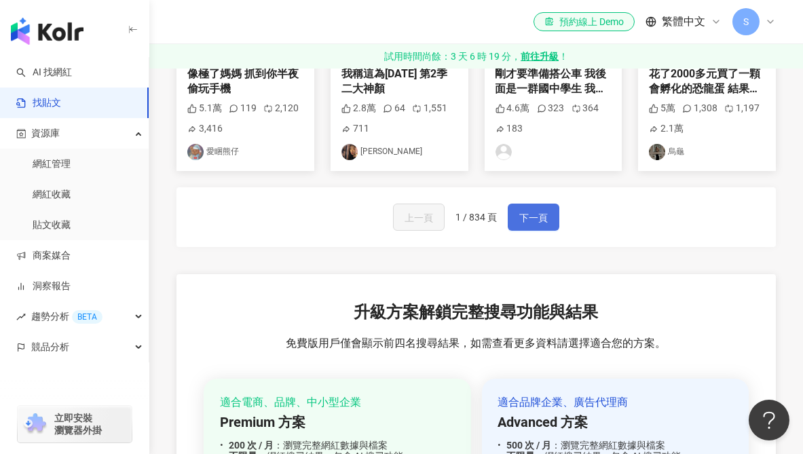
click at [536, 223] on span "下一頁" at bounding box center [533, 218] width 29 height 16
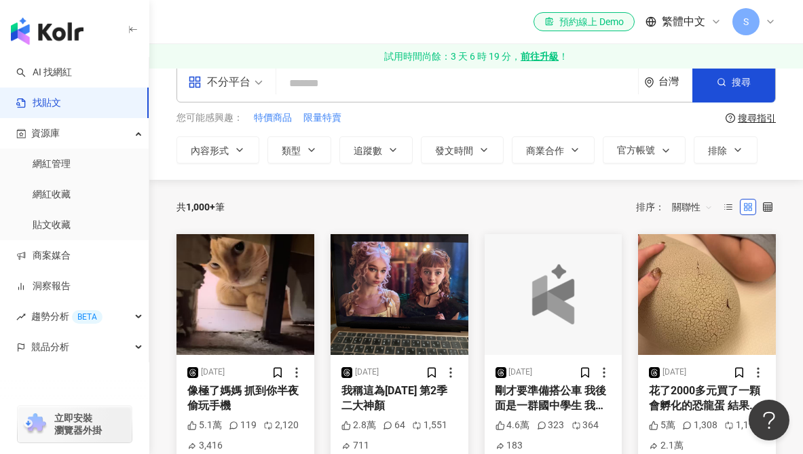
scroll to position [0, 0]
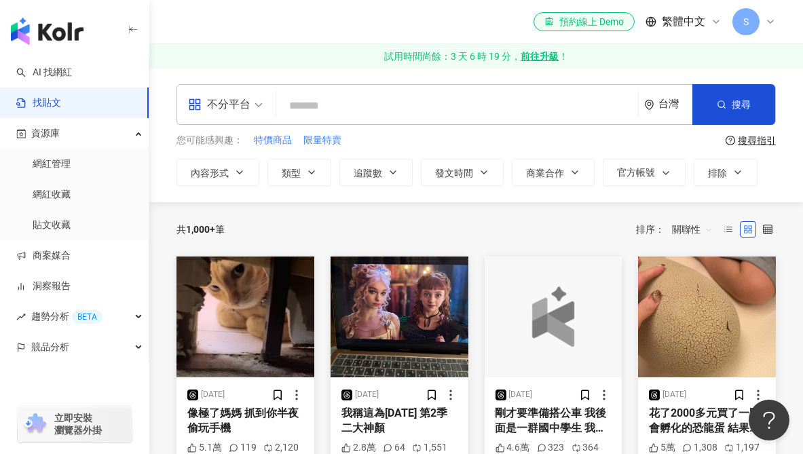
click at [329, 101] on input "search" at bounding box center [457, 105] width 351 height 29
click at [263, 103] on div "不分平台" at bounding box center [226, 104] width 90 height 39
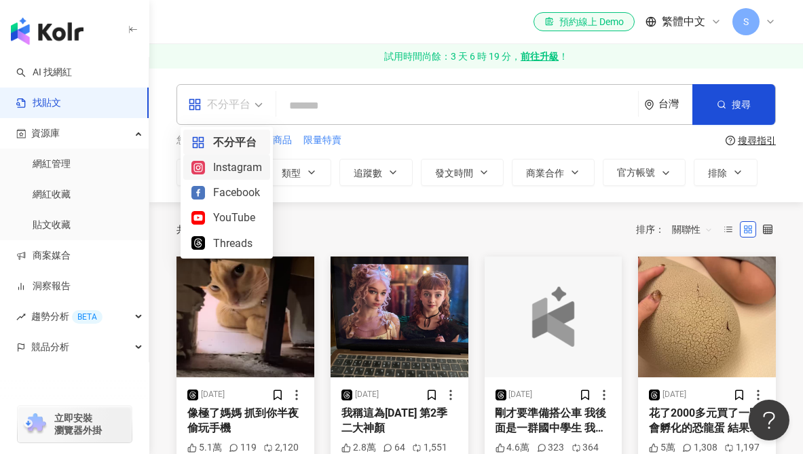
click at [253, 170] on div "Instagram" at bounding box center [226, 167] width 71 height 17
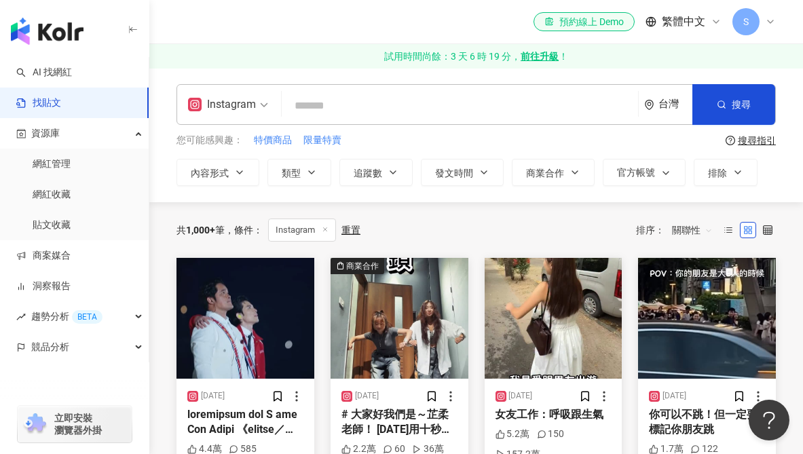
click at [372, 105] on input "search" at bounding box center [460, 105] width 346 height 29
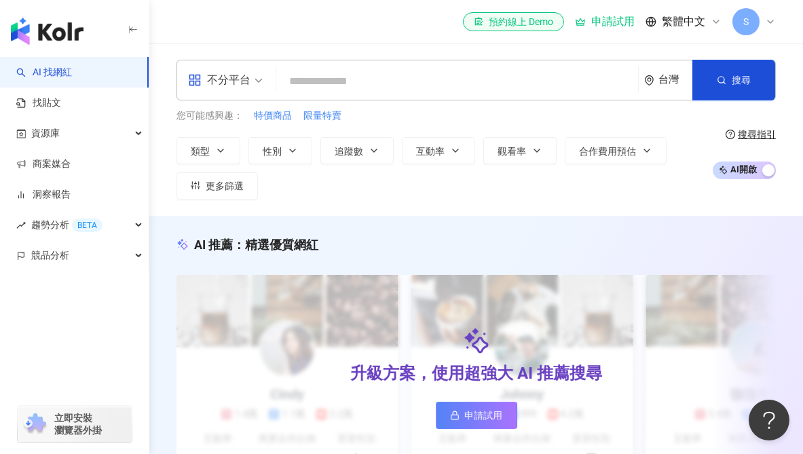
click at [61, 31] on img "button" at bounding box center [47, 31] width 73 height 27
